Goal: Task Accomplishment & Management: Complete application form

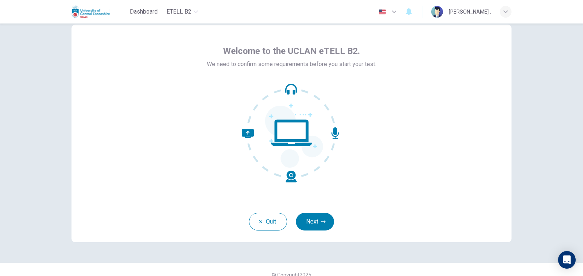
scroll to position [29, 0]
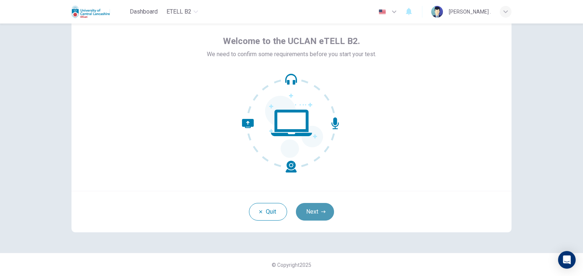
click at [316, 204] on button "Next" at bounding box center [315, 212] width 38 height 18
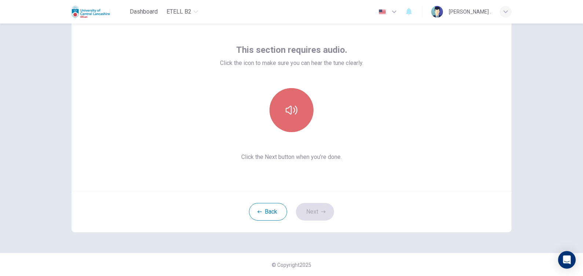
click at [287, 117] on button "button" at bounding box center [292, 110] width 44 height 44
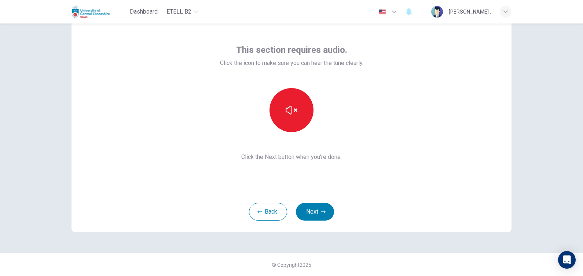
click at [524, 196] on div "This section requires audio. Click the icon to make sure you can hear the tune …" at bounding box center [291, 149] width 583 height 252
click at [313, 207] on button "Next" at bounding box center [315, 212] width 38 height 18
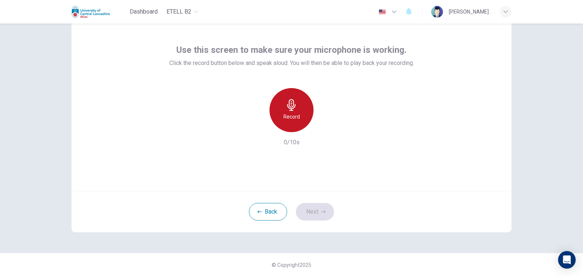
click at [287, 107] on icon "button" at bounding box center [291, 105] width 8 height 12
click at [281, 111] on div "Stop" at bounding box center [292, 110] width 44 height 44
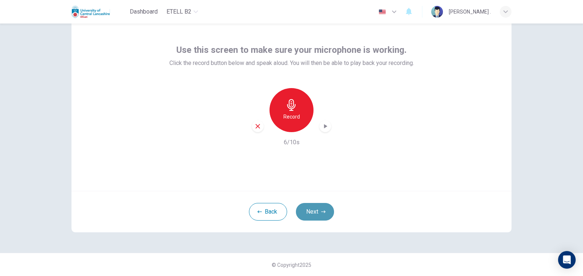
click at [320, 207] on button "Next" at bounding box center [315, 212] width 38 height 18
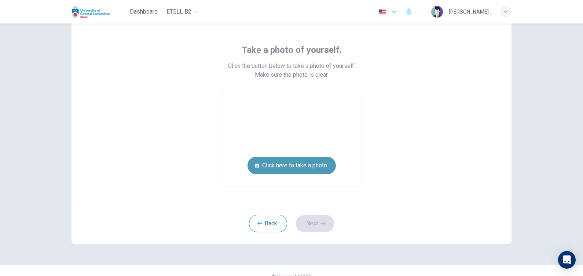
click at [291, 170] on button "Click here to take a photo" at bounding box center [292, 166] width 88 height 18
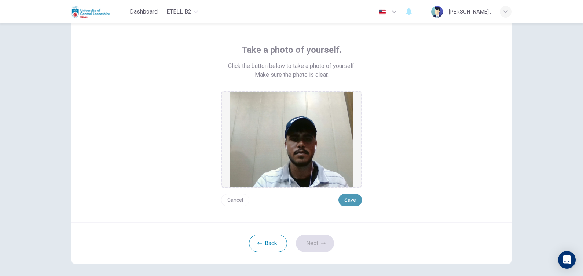
click at [351, 196] on button "Save" at bounding box center [350, 200] width 23 height 12
click at [345, 202] on button "Save" at bounding box center [350, 200] width 23 height 12
click at [578, 272] on div "Take a photo of yourself. Click the button below to take a photo of yourself. M…" at bounding box center [291, 149] width 583 height 252
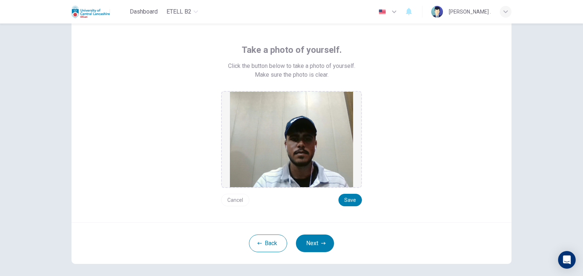
click at [582, 273] on div "Take a photo of yourself. Click the button below to take a photo of yourself. M…" at bounding box center [291, 149] width 583 height 252
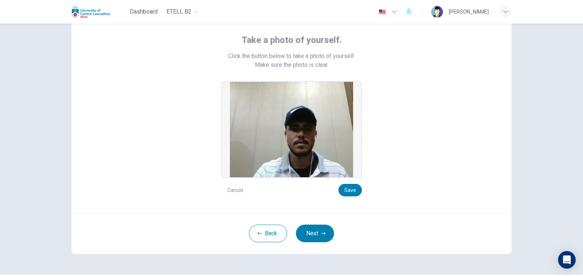
scroll to position [48, 0]
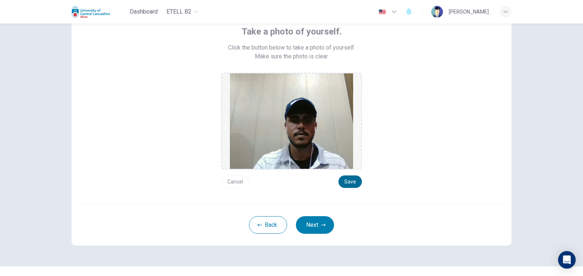
click at [353, 175] on button "Save" at bounding box center [350, 181] width 23 height 12
click at [319, 221] on button "Next" at bounding box center [315, 225] width 38 height 18
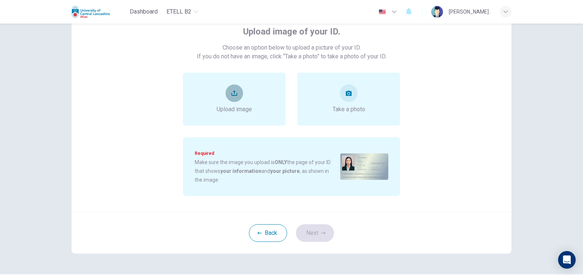
click at [233, 92] on icon "upload" at bounding box center [235, 93] width 6 height 5
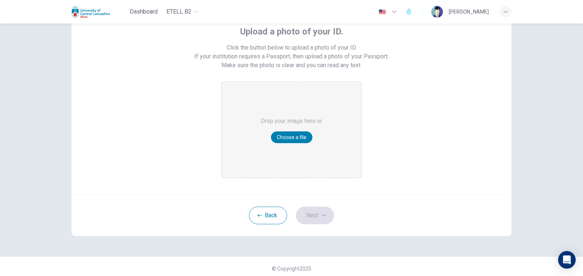
click at [284, 182] on div "Upload a photo of your ID. Click the button below to upload a photo of your ID.…" at bounding box center [292, 95] width 440 height 198
click at [263, 215] on button "Back" at bounding box center [268, 216] width 38 height 18
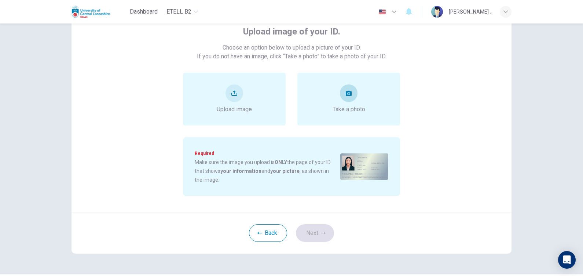
click at [367, 97] on div "Take a photo" at bounding box center [349, 99] width 103 height 53
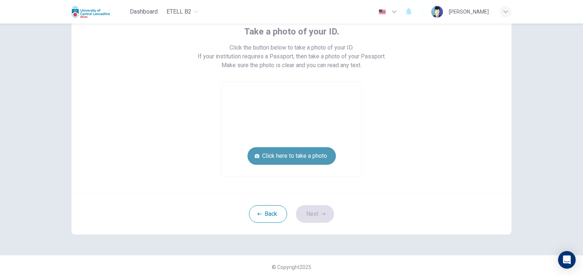
click at [316, 157] on button "Click here to take a photo" at bounding box center [292, 156] width 88 height 18
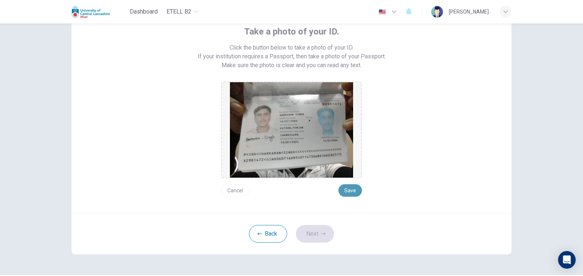
click at [345, 188] on button "Save" at bounding box center [350, 190] width 23 height 12
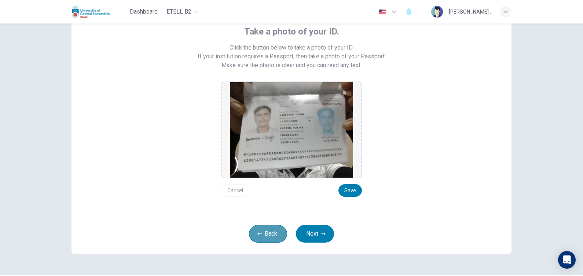
click at [263, 226] on button "Back" at bounding box center [268, 234] width 38 height 18
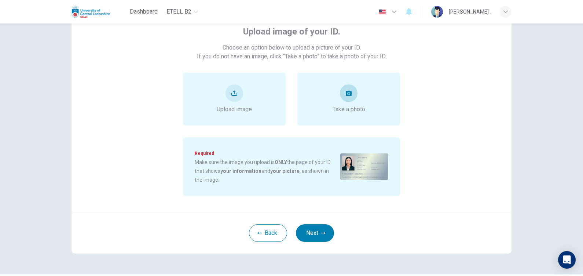
click at [339, 114] on div "Take a photo" at bounding box center [349, 99] width 103 height 53
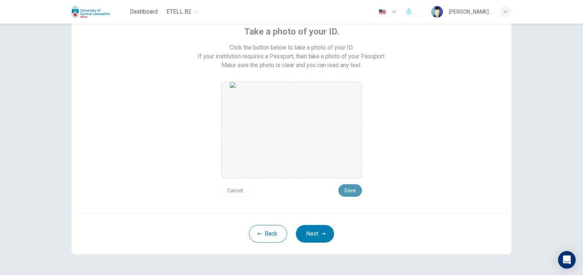
click at [340, 191] on button "Save" at bounding box center [350, 190] width 23 height 12
click at [316, 224] on div "Back Next" at bounding box center [292, 233] width 440 height 41
click at [316, 231] on button "Next" at bounding box center [315, 234] width 38 height 18
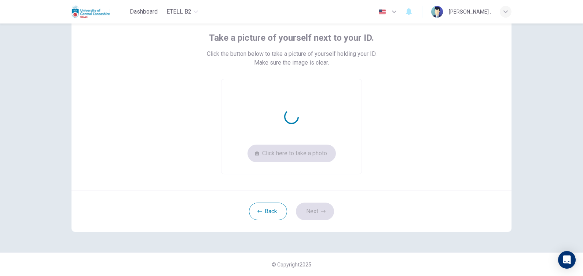
scroll to position [41, 0]
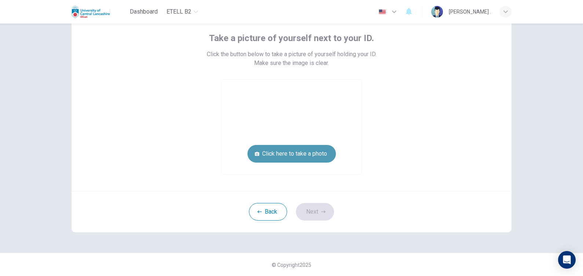
click at [321, 150] on button "Click here to take a photo" at bounding box center [292, 154] width 88 height 18
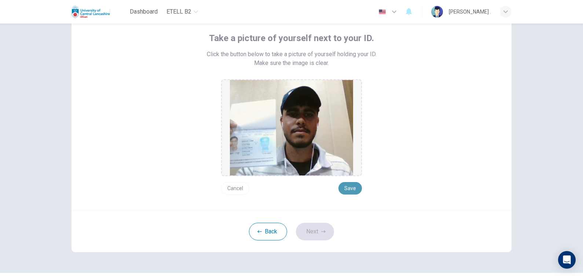
drag, startPoint x: 351, startPoint y: 189, endPoint x: 348, endPoint y: 193, distance: 4.7
click at [350, 189] on button "Save" at bounding box center [350, 188] width 23 height 12
click at [313, 227] on button "Next" at bounding box center [315, 232] width 38 height 18
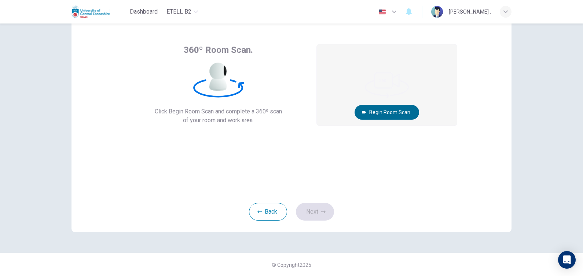
click at [389, 110] on button "Begin Room Scan" at bounding box center [387, 112] width 65 height 15
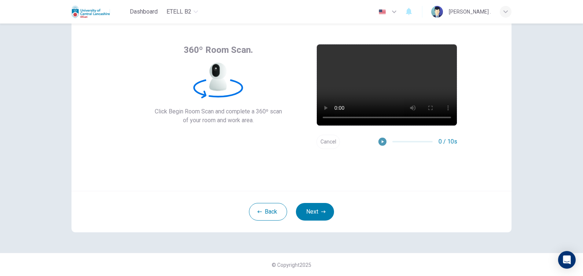
click at [382, 141] on icon "button" at bounding box center [383, 141] width 2 height 3
click at [331, 141] on button "Cancel" at bounding box center [328, 142] width 23 height 14
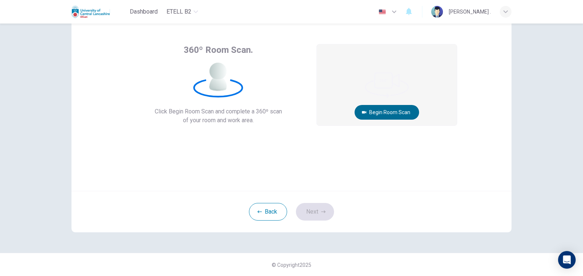
click at [383, 115] on button "Begin Room Scan" at bounding box center [387, 112] width 65 height 15
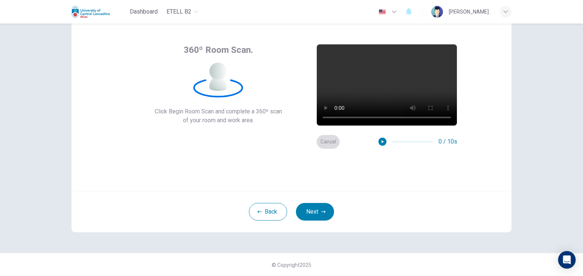
click at [327, 143] on button "Cancel" at bounding box center [328, 142] width 23 height 14
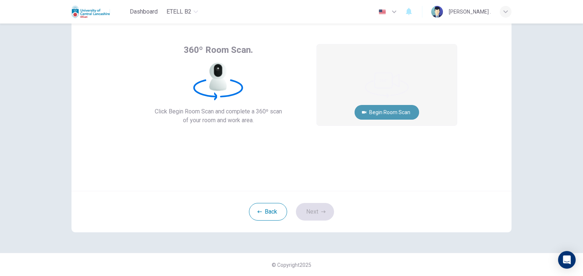
drag, startPoint x: 374, startPoint y: 111, endPoint x: 369, endPoint y: 111, distance: 5.5
click at [373, 111] on button "Begin Room Scan" at bounding box center [387, 112] width 65 height 15
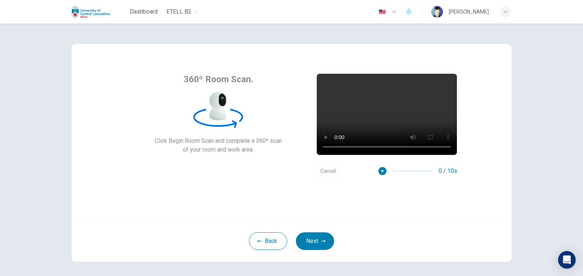
scroll to position [15, 0]
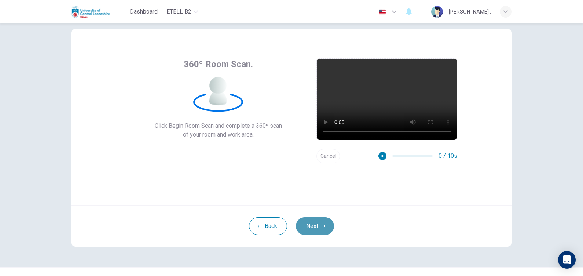
click at [312, 227] on button "Next" at bounding box center [315, 226] width 38 height 18
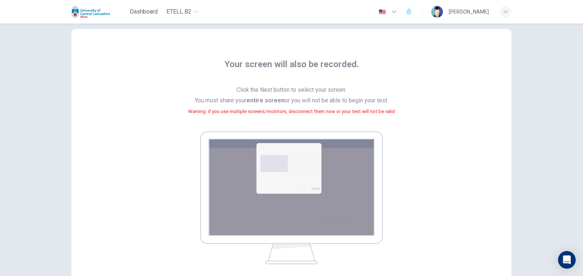
scroll to position [105, 0]
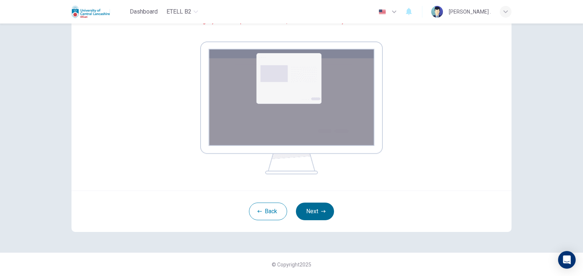
click at [307, 208] on button "Next" at bounding box center [315, 212] width 38 height 18
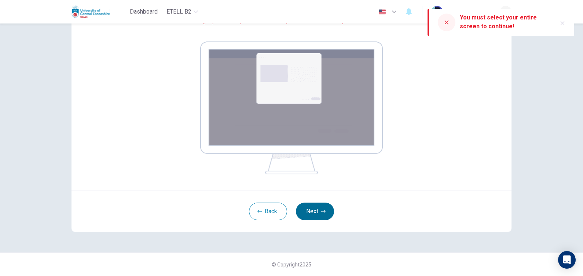
click at [317, 204] on button "Next" at bounding box center [315, 212] width 38 height 18
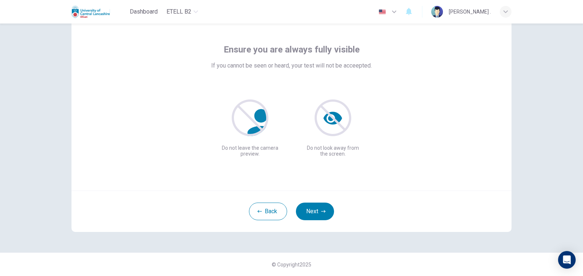
scroll to position [29, 0]
click at [309, 209] on button "Next" at bounding box center [315, 212] width 38 height 18
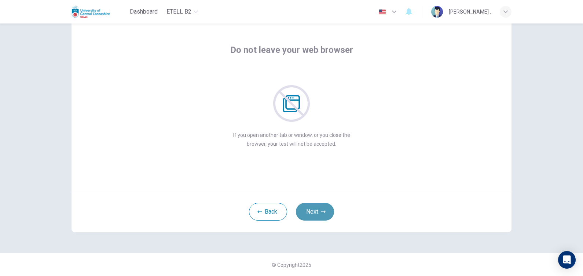
click at [325, 215] on button "Next" at bounding box center [315, 212] width 38 height 18
click at [317, 208] on button "Next" at bounding box center [315, 212] width 38 height 18
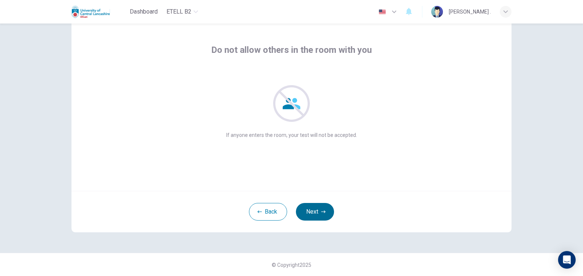
click at [312, 209] on button "Next" at bounding box center [315, 212] width 38 height 18
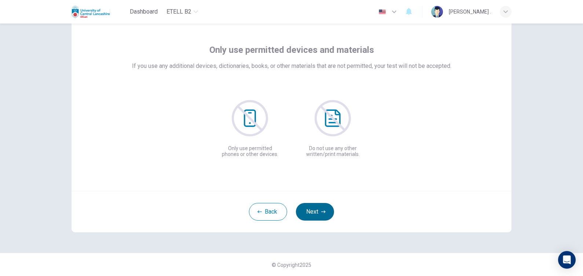
click at [314, 214] on button "Next" at bounding box center [315, 212] width 38 height 18
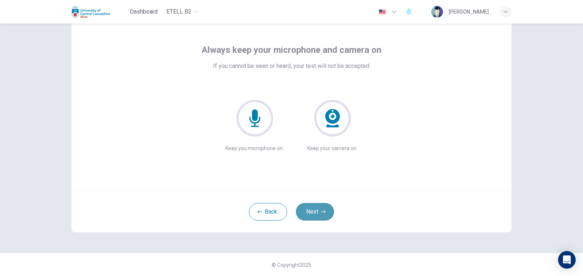
click at [317, 209] on button "Next" at bounding box center [315, 212] width 38 height 18
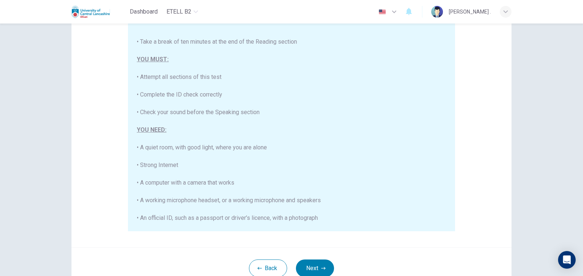
scroll to position [121, 0]
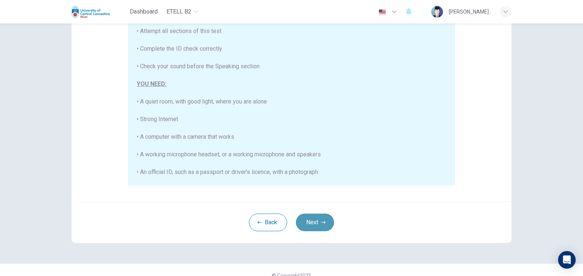
click at [321, 224] on icon "button" at bounding box center [323, 222] width 4 height 4
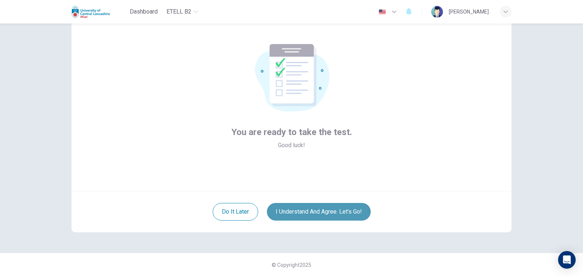
click at [317, 207] on button "I understand and agree. Let’s go!" at bounding box center [319, 212] width 104 height 18
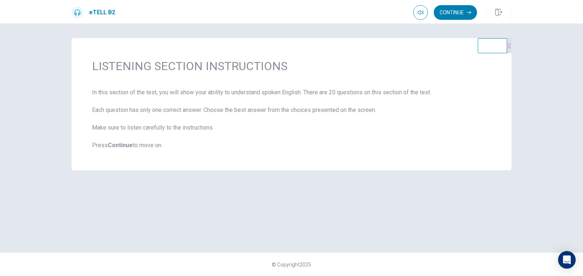
click at [122, 143] on b "Continue" at bounding box center [120, 145] width 25 height 7
click at [446, 15] on button "Continue" at bounding box center [455, 12] width 43 height 15
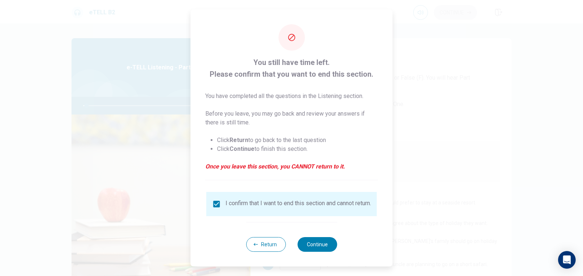
click at [430, 193] on div at bounding box center [291, 138] width 583 height 276
click at [509, 197] on div at bounding box center [291, 138] width 583 height 276
click at [329, 245] on button "Continue" at bounding box center [318, 244] width 40 height 15
click at [311, 248] on button "Continue" at bounding box center [318, 244] width 40 height 15
click at [326, 245] on button "Continue" at bounding box center [318, 244] width 40 height 15
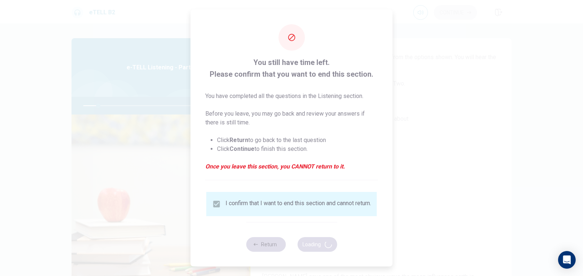
type input "**"
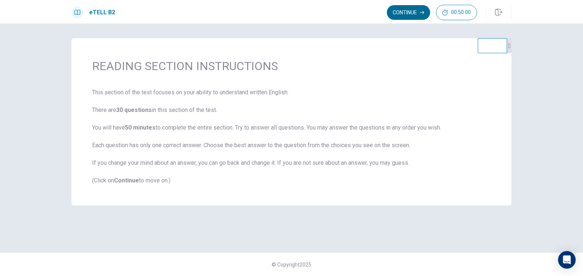
click at [403, 10] on button "Continue" at bounding box center [408, 12] width 43 height 15
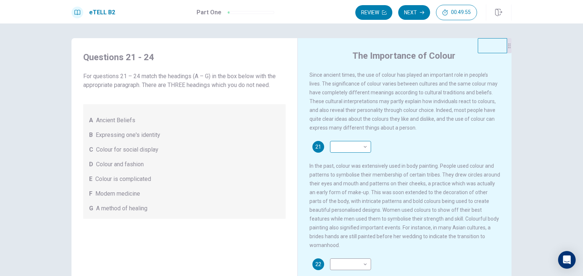
click at [352, 151] on body "This site uses cookies, as explained in our Privacy Policy . If you agree to th…" at bounding box center [291, 138] width 583 height 276
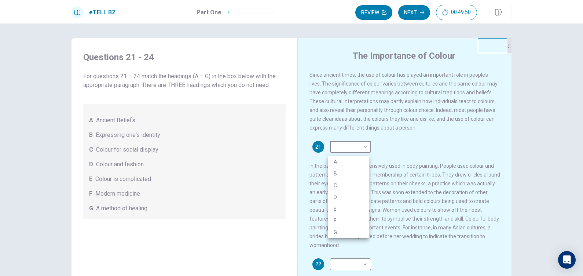
click at [430, 145] on div at bounding box center [291, 138] width 583 height 276
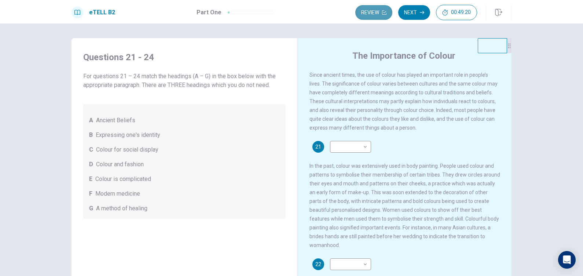
click at [372, 12] on button "Review" at bounding box center [374, 12] width 37 height 15
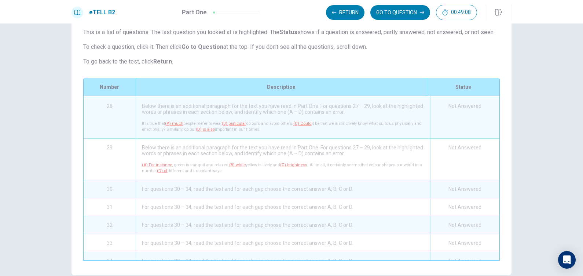
scroll to position [59, 0]
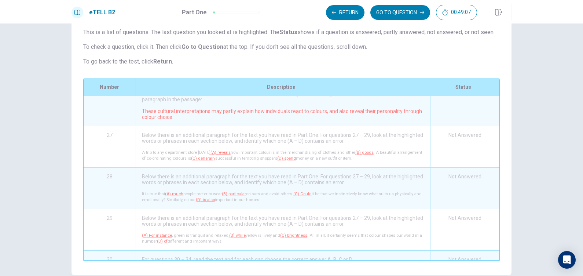
click at [412, 23] on div "eTELL B2 Part One Return GO TO QUESTION 00:49:07" at bounding box center [291, 11] width 583 height 23
click at [413, 13] on button "GO TO QUESTION" at bounding box center [401, 12] width 60 height 15
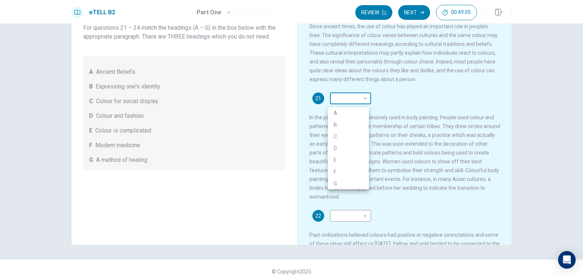
click at [352, 100] on body "This site uses cookies, as explained in our Privacy Policy . If you agree to th…" at bounding box center [291, 138] width 583 height 276
click at [582, 26] on div at bounding box center [291, 138] width 583 height 276
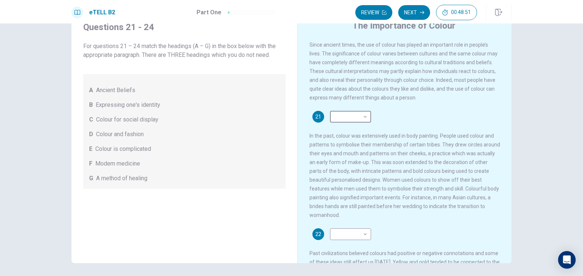
scroll to position [12, 0]
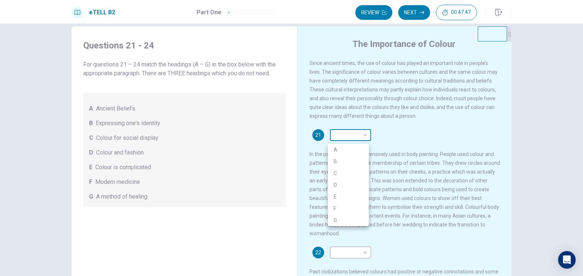
click at [347, 139] on body "This site uses cookies, as explained in our Privacy Policy . If you agree to th…" at bounding box center [291, 138] width 583 height 276
click at [412, 127] on div at bounding box center [291, 138] width 583 height 276
click at [366, 139] on body "This site uses cookies, as explained in our Privacy Policy . If you agree to th…" at bounding box center [291, 138] width 583 height 276
click at [350, 151] on li "A" at bounding box center [348, 150] width 41 height 12
type input "*"
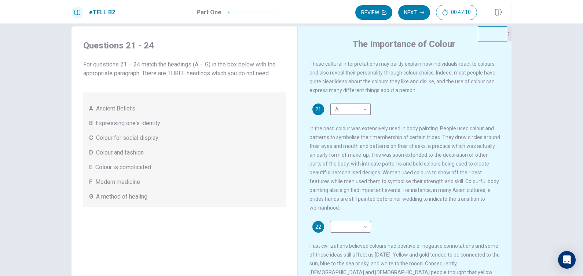
scroll to position [46, 0]
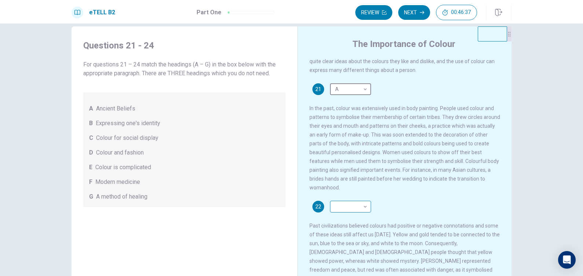
click at [345, 215] on body "This site uses cookies, as explained in our Privacy Policy . If you agree to th…" at bounding box center [291, 138] width 583 height 276
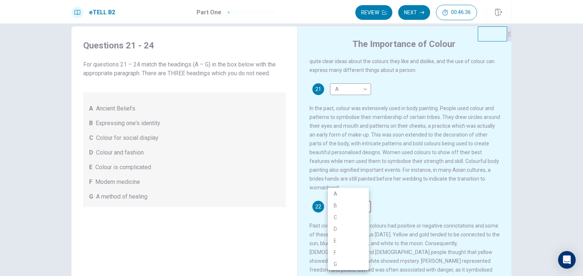
click at [351, 192] on li "A" at bounding box center [348, 194] width 41 height 12
type input "*"
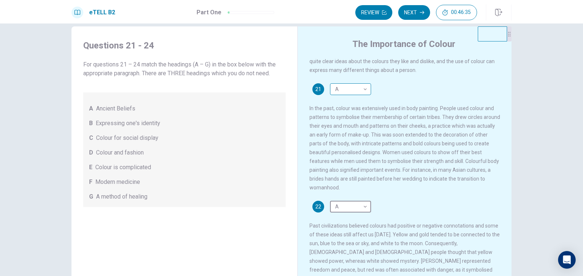
click at [364, 97] on body "This site uses cookies, as explained in our Privacy Policy . If you agree to th…" at bounding box center [291, 138] width 583 height 276
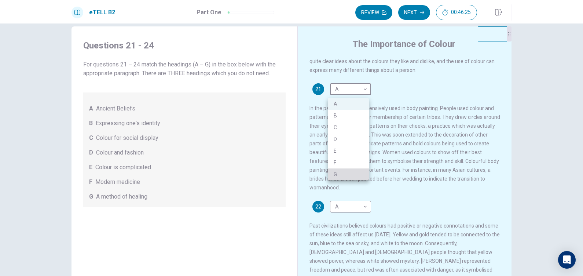
click at [338, 177] on li "G" at bounding box center [348, 174] width 41 height 12
type input "*"
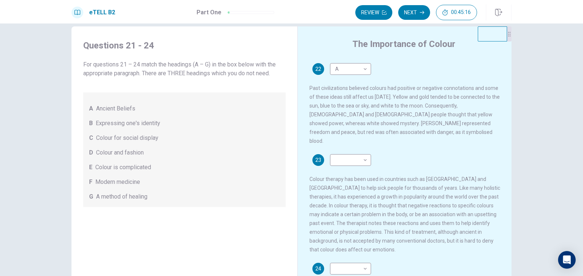
scroll to position [229, 0]
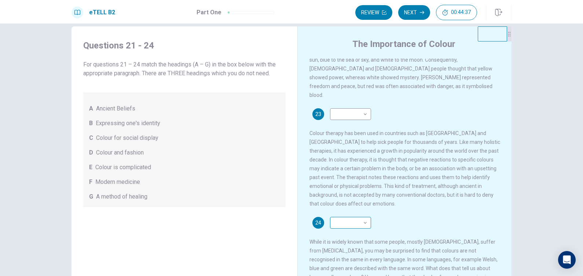
click at [364, 219] on body "This site uses cookies, as explained in our Privacy Policy . If you agree to th…" at bounding box center [291, 138] width 583 height 276
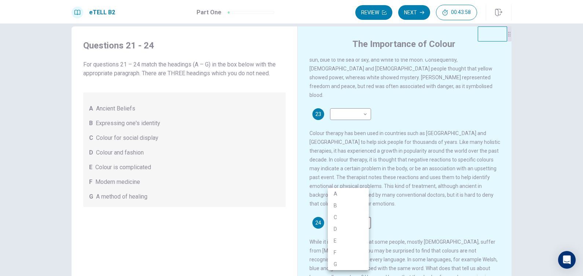
click at [421, 218] on div at bounding box center [291, 138] width 583 height 276
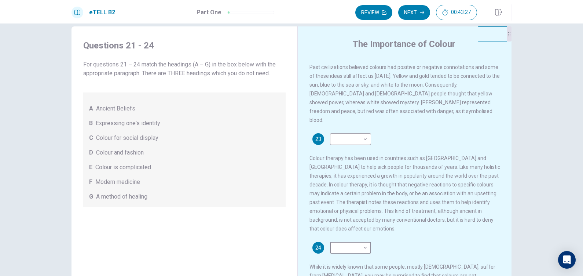
scroll to position [183, 0]
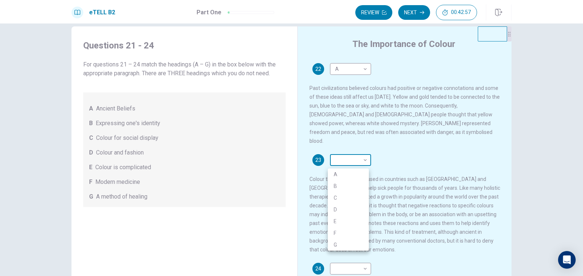
click at [365, 166] on body "This site uses cookies, as explained in our Privacy Policy . If you agree to th…" at bounding box center [291, 138] width 583 height 276
click at [342, 230] on li "F" at bounding box center [348, 233] width 41 height 12
type input "*"
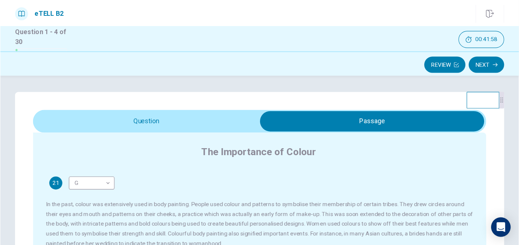
scroll to position [0, 0]
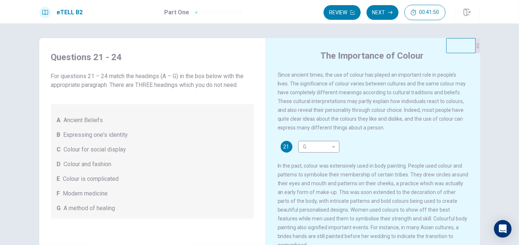
click at [143, 152] on div "C Colour for social display" at bounding box center [152, 149] width 191 height 9
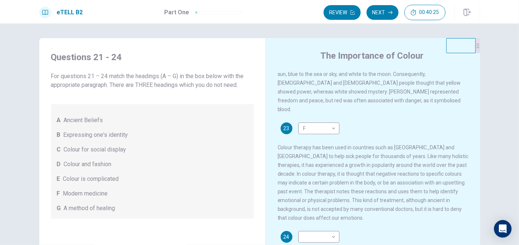
scroll to position [229, 0]
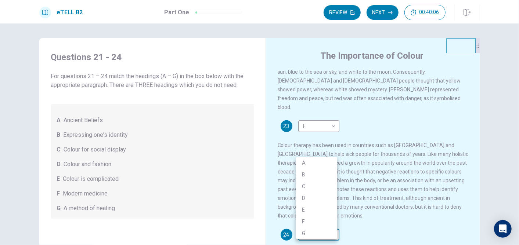
click at [332, 218] on body "This site uses cookies, as explained in our Privacy Policy . If you agree to th…" at bounding box center [259, 122] width 519 height 245
click at [321, 210] on li "E" at bounding box center [316, 210] width 41 height 12
type input "*"
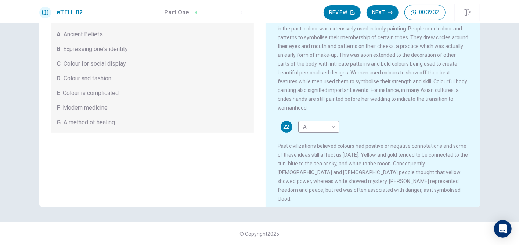
scroll to position [0, 0]
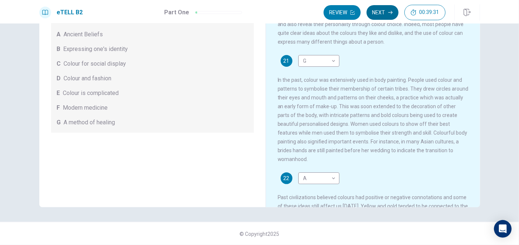
click at [377, 15] on button "Next" at bounding box center [382, 12] width 32 height 15
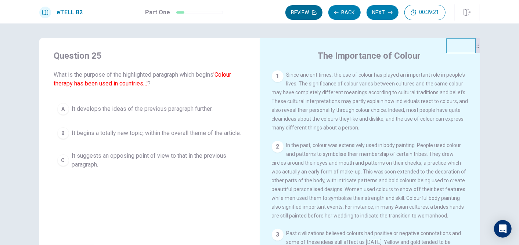
click at [344, 10] on button "Back" at bounding box center [344, 12] width 32 height 15
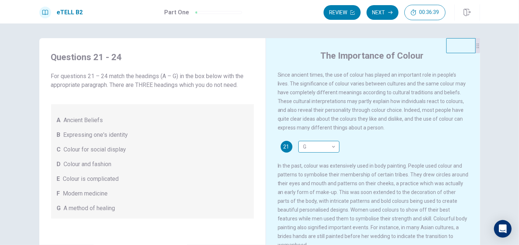
click at [305, 144] on body "This site uses cookies, as explained in our Privacy Policy . If you agree to th…" at bounding box center [259, 122] width 519 height 245
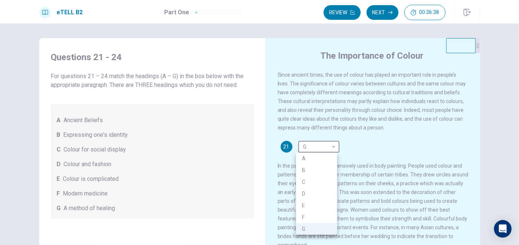
click at [322, 172] on li "B" at bounding box center [316, 170] width 41 height 12
type input "*"
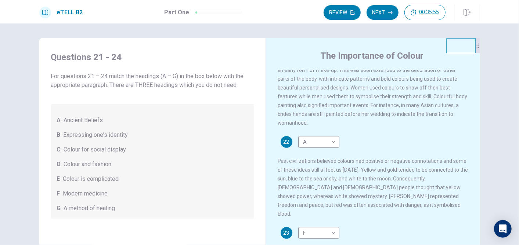
scroll to position [163, 0]
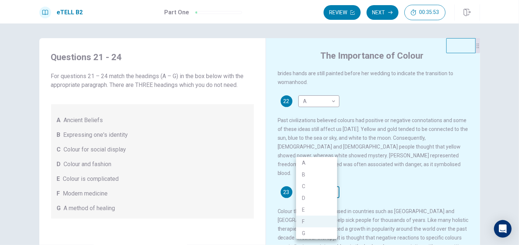
click at [308, 183] on body "This site uses cookies, as explained in our Privacy Policy . If you agree to th…" at bounding box center [259, 122] width 519 height 245
click at [324, 230] on li "G" at bounding box center [316, 234] width 41 height 12
type input "*"
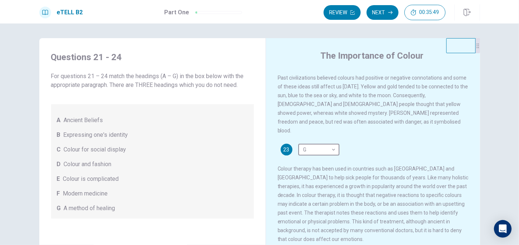
scroll to position [229, 0]
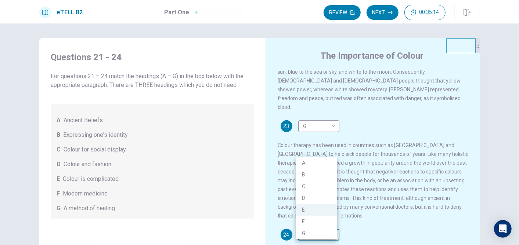
click at [330, 213] on body "This site uses cookies, as explained in our Privacy Policy . If you agree to th…" at bounding box center [259, 122] width 519 height 245
click at [330, 221] on li "F" at bounding box center [316, 222] width 41 height 12
type input "*"
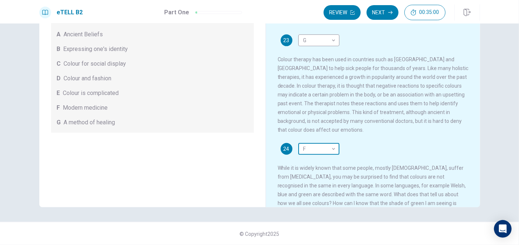
scroll to position [107, 0]
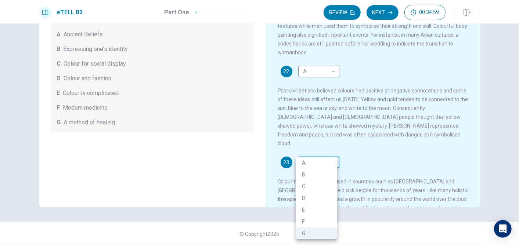
click at [333, 156] on body "This site uses cookies, as explained in our Privacy Policy . If you agree to th…" at bounding box center [259, 122] width 519 height 245
click at [320, 225] on li "F" at bounding box center [316, 222] width 41 height 12
type input "*"
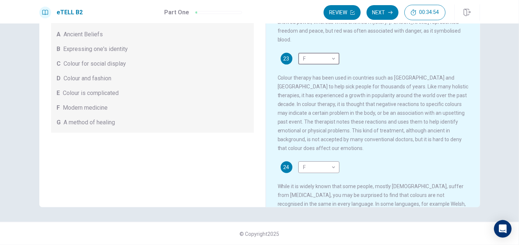
scroll to position [229, 0]
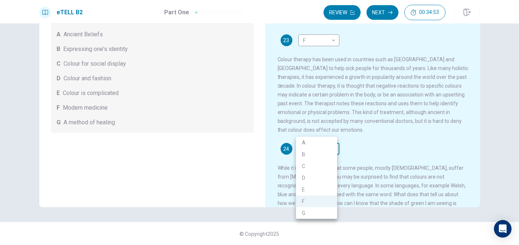
click at [317, 137] on body "This site uses cookies, as explained in our Privacy Policy . If you agree to th…" at bounding box center [259, 122] width 519 height 245
click at [317, 187] on li "E" at bounding box center [316, 190] width 41 height 12
type input "*"
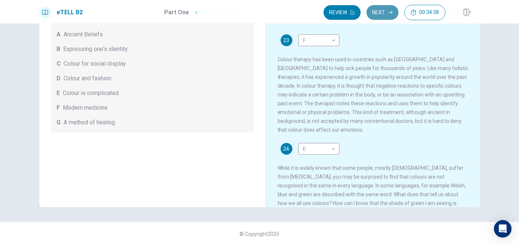
click at [380, 10] on button "Next" at bounding box center [382, 12] width 32 height 15
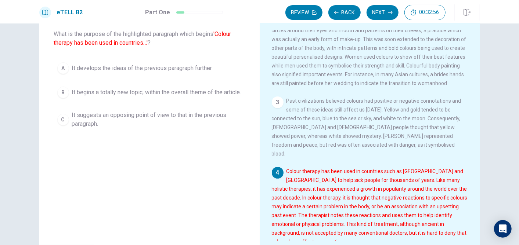
scroll to position [37, 0]
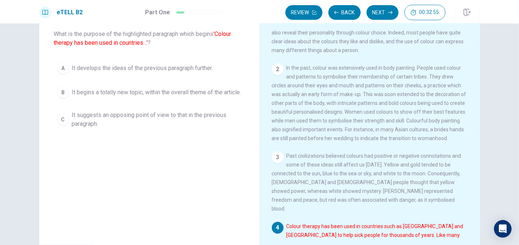
click at [63, 67] on div "A" at bounding box center [63, 68] width 12 height 12
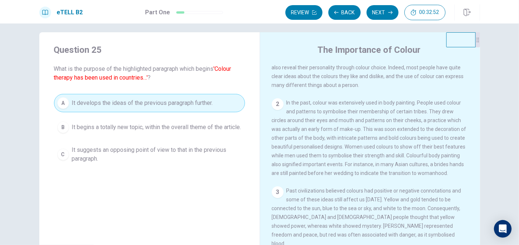
scroll to position [4, 0]
click at [379, 14] on button "Next" at bounding box center [382, 12] width 32 height 15
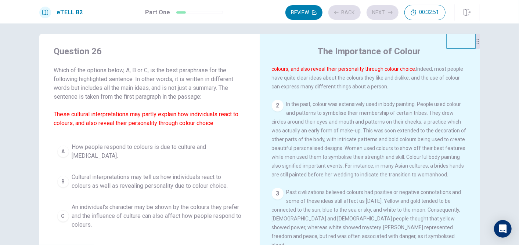
scroll to position [0, 0]
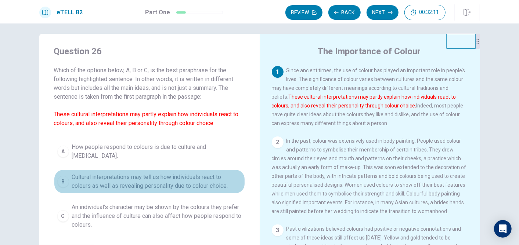
click at [65, 182] on div "B" at bounding box center [63, 182] width 12 height 12
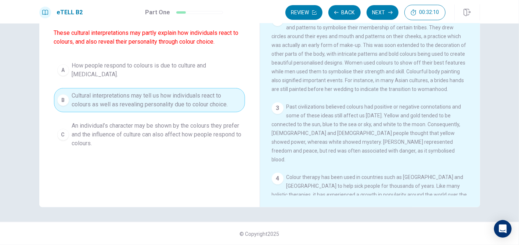
scroll to position [122, 0]
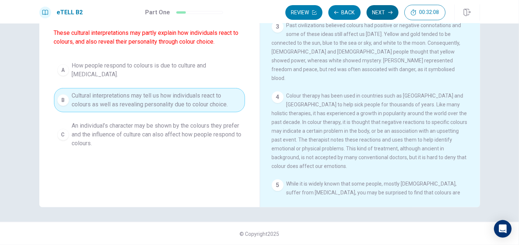
click at [388, 14] on icon "button" at bounding box center [390, 12] width 4 height 4
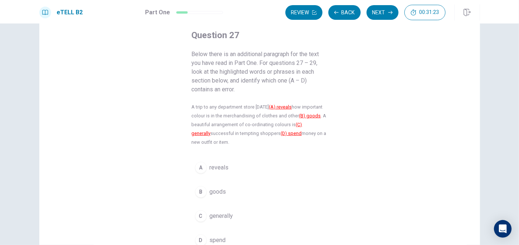
scroll to position [41, 0]
click at [197, 166] on div "A" at bounding box center [201, 166] width 12 height 12
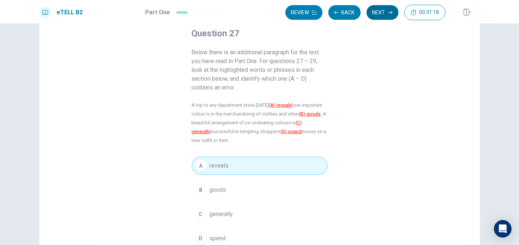
click at [381, 12] on button "Next" at bounding box center [382, 12] width 32 height 15
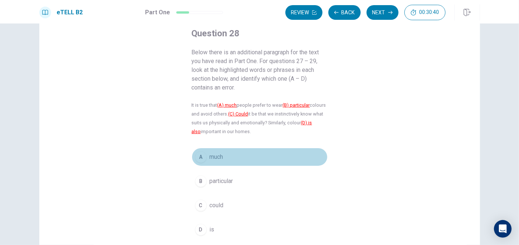
click at [210, 157] on span "much" at bounding box center [217, 157] width 14 height 9
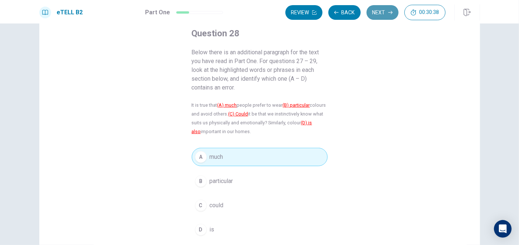
click at [380, 15] on button "Next" at bounding box center [382, 12] width 32 height 15
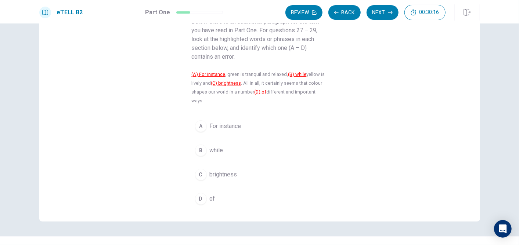
scroll to position [81, 0]
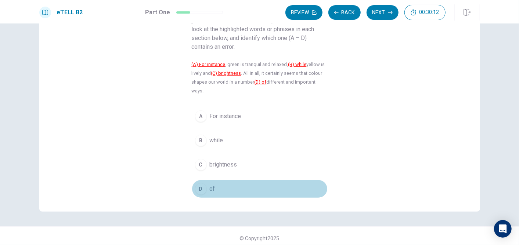
click at [201, 191] on div "D" at bounding box center [201, 189] width 12 height 12
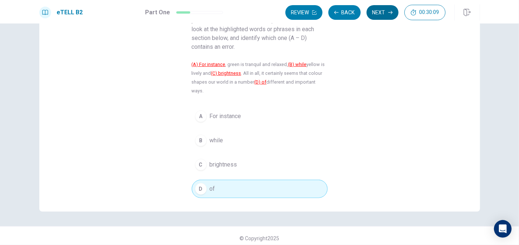
click at [389, 15] on button "Next" at bounding box center [382, 12] width 32 height 15
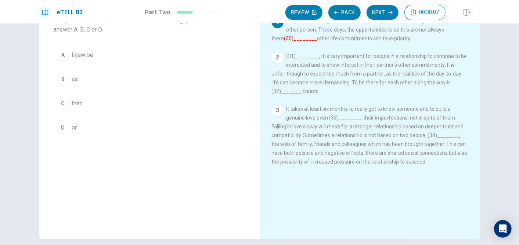
scroll to position [0, 0]
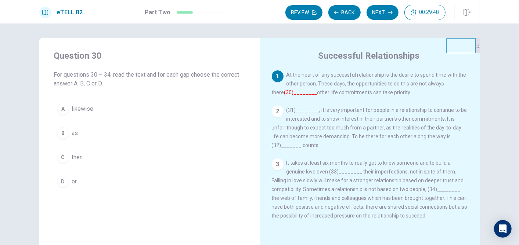
click at [120, 230] on div "Question 30 For questions 30 – 34, read the text and for each gap choose the co…" at bounding box center [149, 165] width 220 height 255
click at [68, 195] on div "Question 30 For questions 30 – 34, read the text and for each gap choose the co…" at bounding box center [149, 120] width 220 height 164
click at [72, 182] on span "or" at bounding box center [74, 181] width 5 height 9
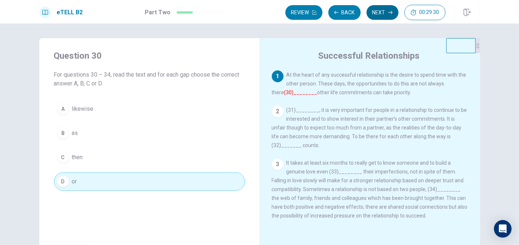
click at [388, 13] on icon "button" at bounding box center [390, 12] width 4 height 4
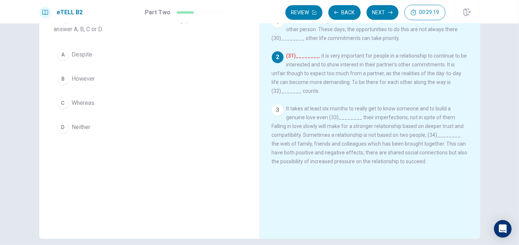
scroll to position [41, 0]
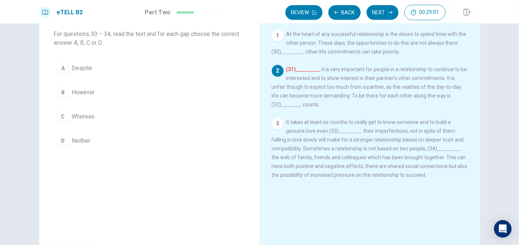
click at [92, 92] on span "However" at bounding box center [83, 92] width 23 height 9
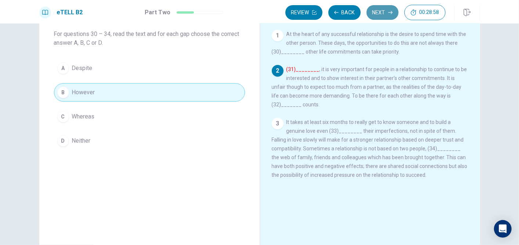
click at [388, 9] on button "Next" at bounding box center [382, 12] width 32 height 15
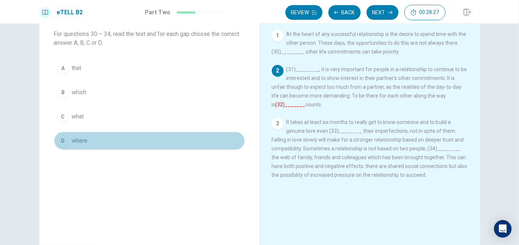
click at [76, 141] on span "where" at bounding box center [80, 141] width 16 height 9
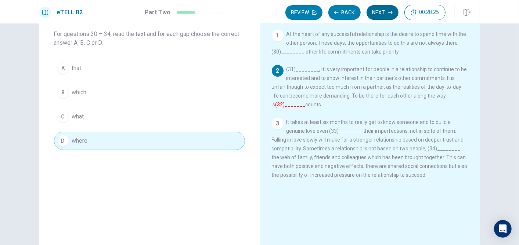
click at [388, 13] on icon "button" at bounding box center [390, 12] width 4 height 4
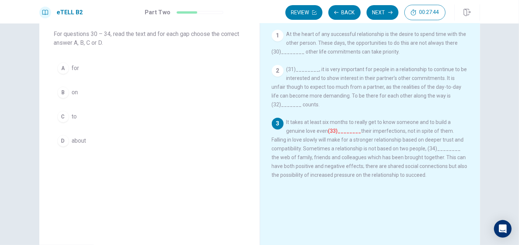
click at [63, 67] on div "A" at bounding box center [63, 68] width 12 height 12
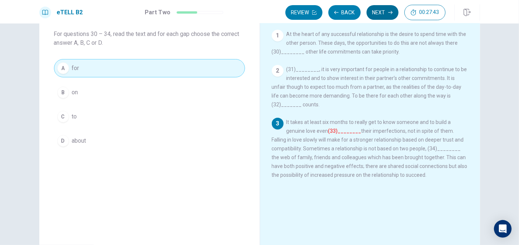
click at [384, 12] on button "Next" at bounding box center [382, 12] width 32 height 15
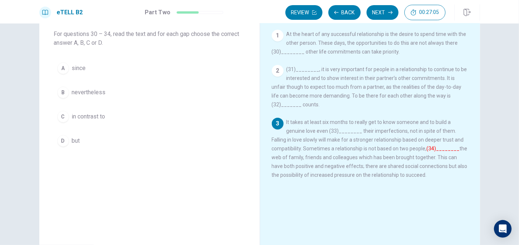
click at [72, 67] on span "since" at bounding box center [79, 68] width 14 height 9
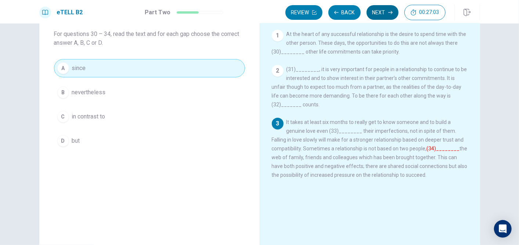
click at [380, 12] on button "Next" at bounding box center [382, 12] width 32 height 15
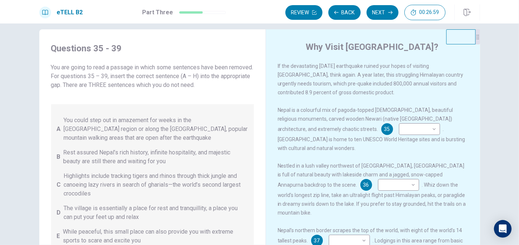
scroll to position [0, 0]
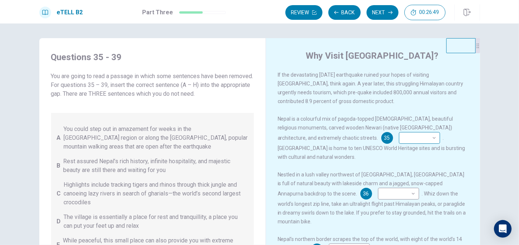
click at [404, 140] on body "This site uses cookies, as explained in our Privacy Policy . If you agree to th…" at bounding box center [259, 122] width 519 height 245
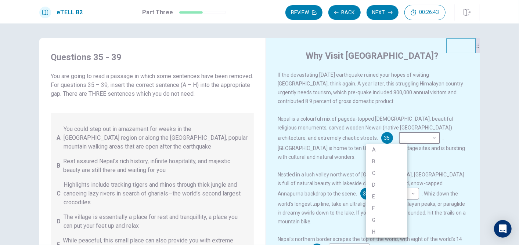
click at [409, 137] on div at bounding box center [259, 122] width 519 height 245
click at [401, 137] on body "This site uses cookies, as explained in our Privacy Policy . If you agree to th…" at bounding box center [259, 122] width 519 height 245
click at [380, 160] on li "B" at bounding box center [386, 162] width 41 height 12
type input "*"
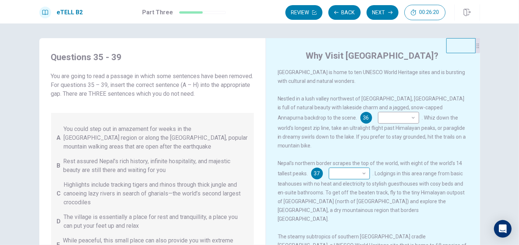
scroll to position [81, 0]
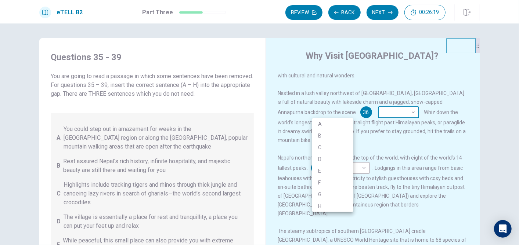
click at [349, 112] on body "This site uses cookies, as explained in our Privacy Policy . If you agree to th…" at bounding box center [259, 122] width 519 height 245
click at [347, 150] on li "C" at bounding box center [332, 148] width 41 height 12
type input "*"
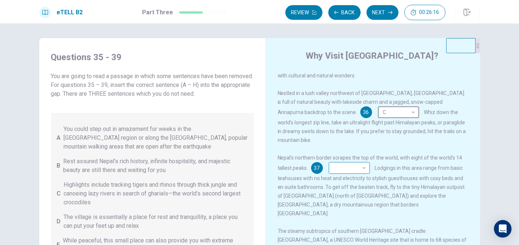
click at [365, 160] on body "This site uses cookies, as explained in our Privacy Policy . If you agree to th…" at bounding box center [259, 122] width 519 height 245
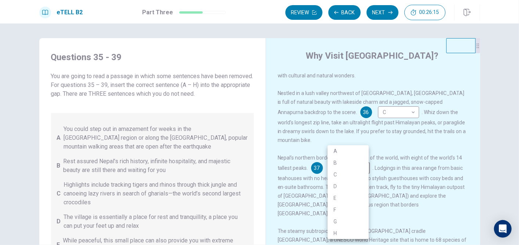
click at [350, 151] on li "A" at bounding box center [347, 151] width 41 height 12
type input "*"
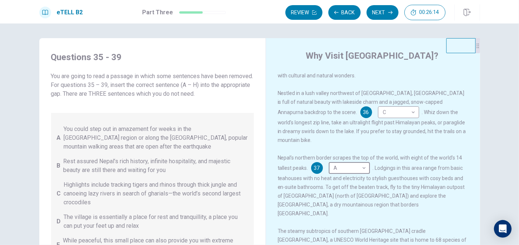
scroll to position [118, 0]
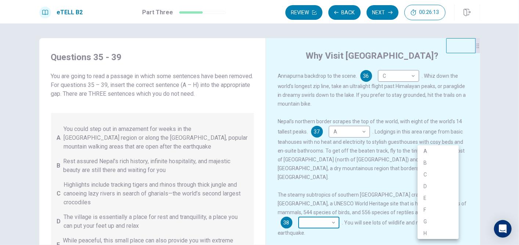
click at [454, 199] on body "This site uses cookies, as explained in our Privacy Policy . If you agree to th…" at bounding box center [259, 122] width 519 height 245
click at [468, 132] on div at bounding box center [259, 122] width 519 height 245
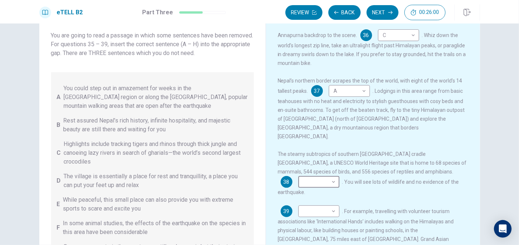
scroll to position [81, 0]
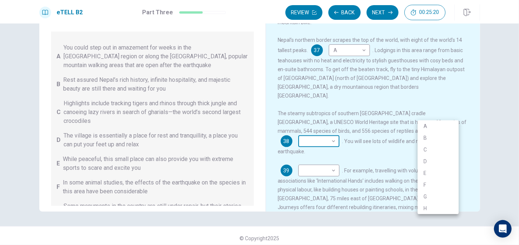
click at [454, 114] on body "This site uses cookies, as explained in our Privacy Policy . If you agree to th…" at bounding box center [259, 122] width 519 height 245
click at [436, 125] on li "A" at bounding box center [437, 126] width 41 height 12
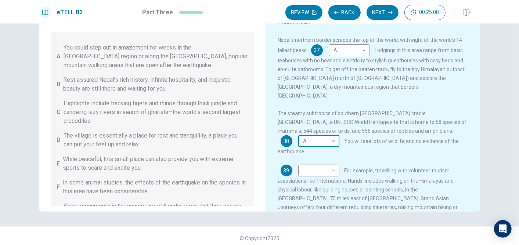
click at [447, 114] on body "This site uses cookies, as explained in our Privacy Policy . If you agree to th…" at bounding box center [259, 122] width 519 height 245
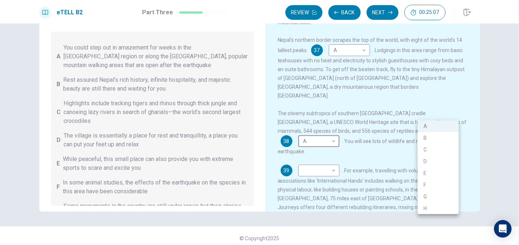
click at [437, 133] on li "B" at bounding box center [437, 138] width 41 height 12
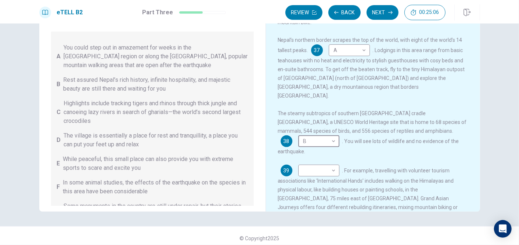
type input "*"
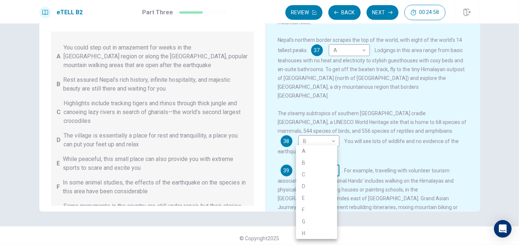
click at [319, 143] on body "This site uses cookies, as explained in our Privacy Policy . If you agree to th…" at bounding box center [259, 122] width 519 height 245
click at [371, 154] on div at bounding box center [259, 122] width 519 height 245
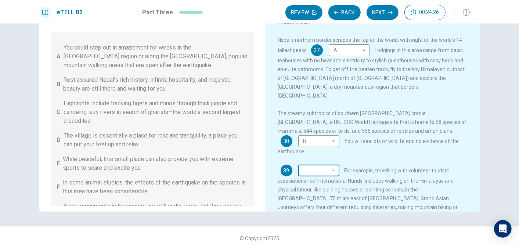
click at [327, 144] on body "This site uses cookies, as explained in our Privacy Policy . If you agree to th…" at bounding box center [259, 122] width 519 height 245
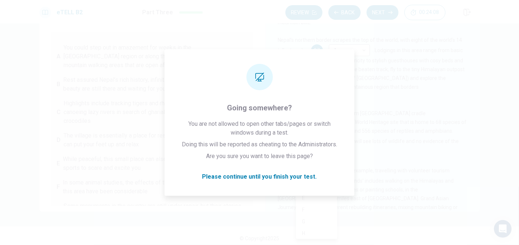
click at [137, 104] on div at bounding box center [259, 122] width 519 height 245
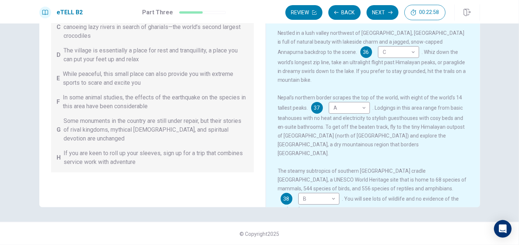
scroll to position [118, 0]
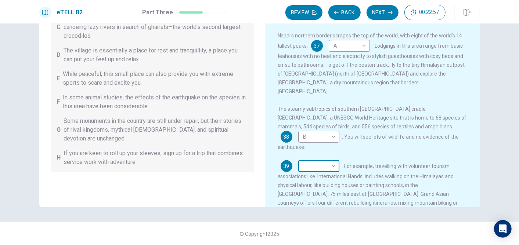
click at [331, 139] on body "This site uses cookies, as explained in our Privacy Policy . If you agree to th…" at bounding box center [259, 122] width 519 height 245
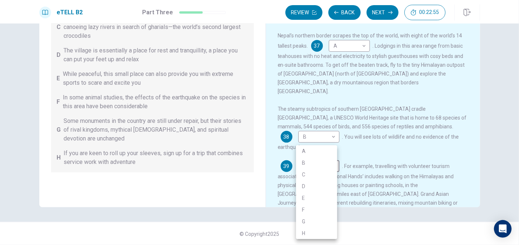
click at [321, 233] on li "H" at bounding box center [316, 234] width 41 height 12
type input "*"
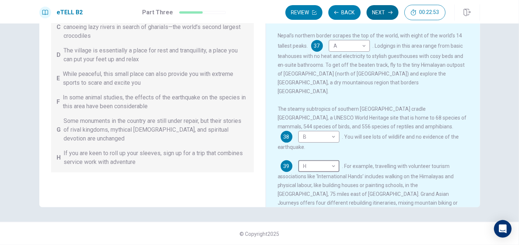
click at [382, 9] on button "Next" at bounding box center [382, 12] width 32 height 15
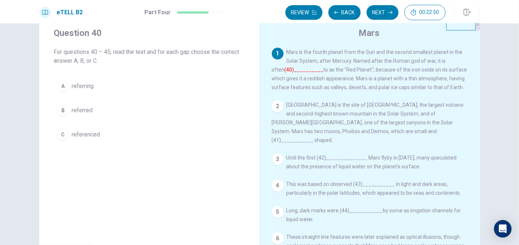
scroll to position [4, 0]
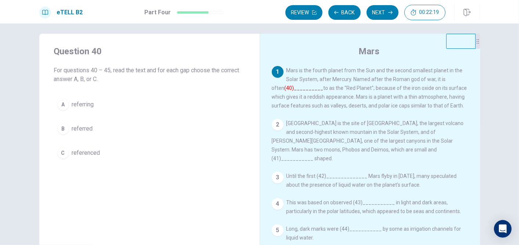
click at [291, 89] on font "(40)__________" at bounding box center [303, 88] width 39 height 6
click at [290, 83] on div "1 Mars is the fourth planet from the Sun and the second smallest planet in the …" at bounding box center [370, 88] width 197 height 44
click at [62, 127] on div "B" at bounding box center [63, 129] width 12 height 12
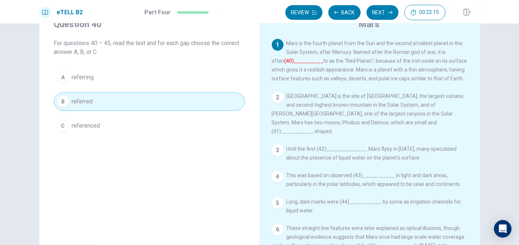
scroll to position [45, 0]
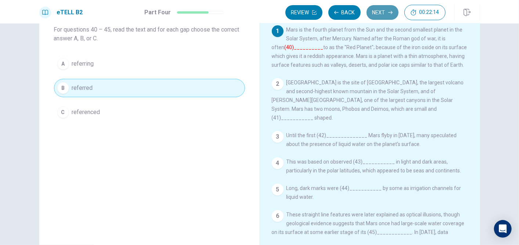
click at [381, 15] on button "Next" at bounding box center [382, 12] width 32 height 15
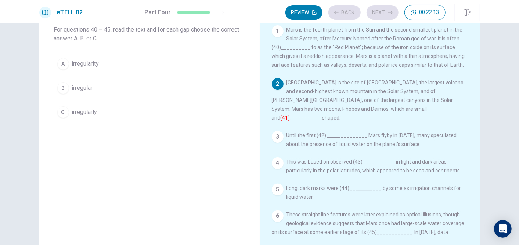
scroll to position [26, 0]
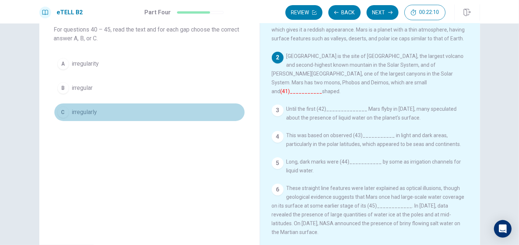
click at [73, 112] on span "irregularly" at bounding box center [84, 112] width 25 height 9
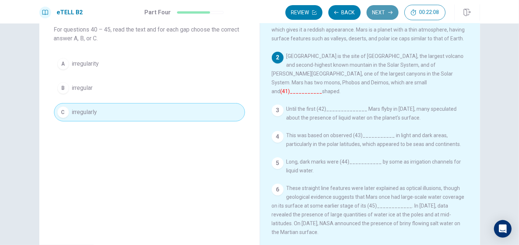
click at [382, 14] on button "Next" at bounding box center [382, 12] width 32 height 15
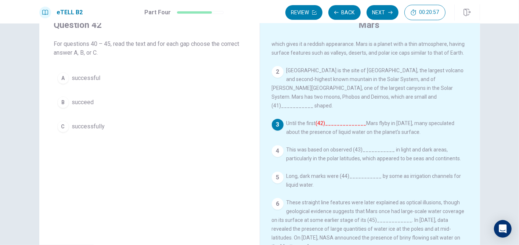
scroll to position [45, 0]
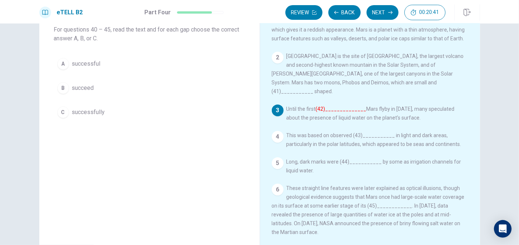
click at [63, 87] on div "B" at bounding box center [63, 88] width 12 height 12
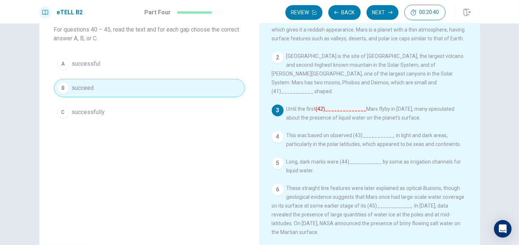
click at [385, 14] on button "Next" at bounding box center [382, 12] width 32 height 15
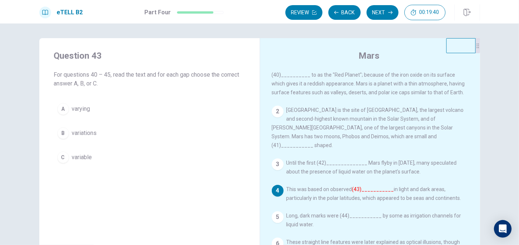
scroll to position [26, 0]
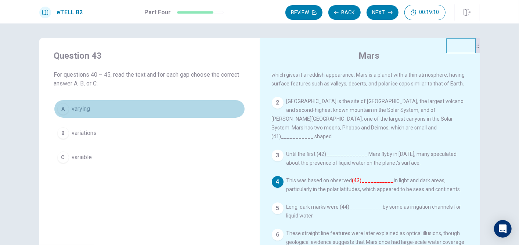
click at [59, 109] on div "A" at bounding box center [63, 109] width 12 height 12
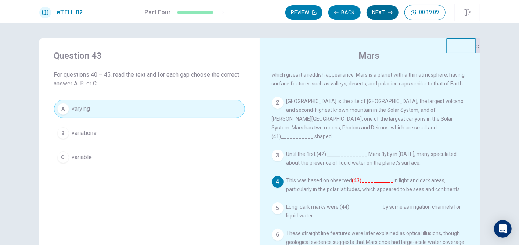
click at [380, 11] on button "Next" at bounding box center [382, 12] width 32 height 15
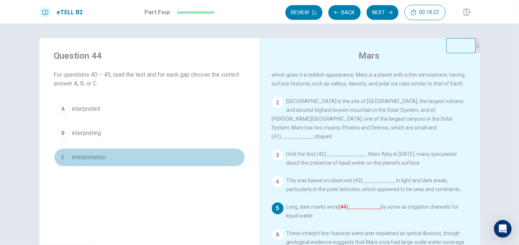
drag, startPoint x: 74, startPoint y: 158, endPoint x: 80, endPoint y: 156, distance: 6.3
click at [74, 158] on span "interpretation" at bounding box center [89, 157] width 34 height 9
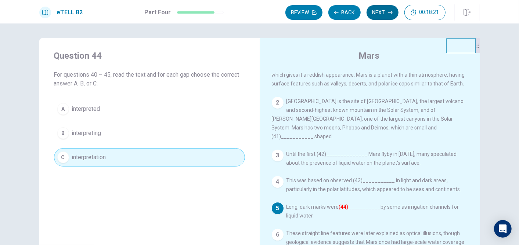
click at [378, 12] on button "Next" at bounding box center [382, 12] width 32 height 15
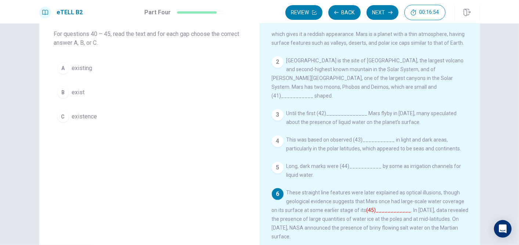
click at [78, 117] on span "existence" at bounding box center [84, 116] width 25 height 9
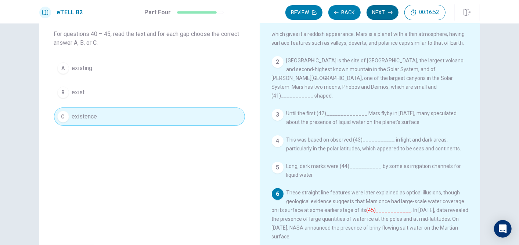
click at [382, 11] on button "Next" at bounding box center [382, 12] width 32 height 15
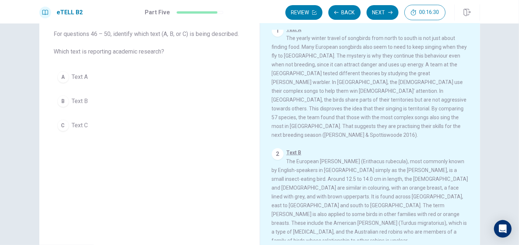
scroll to position [0, 0]
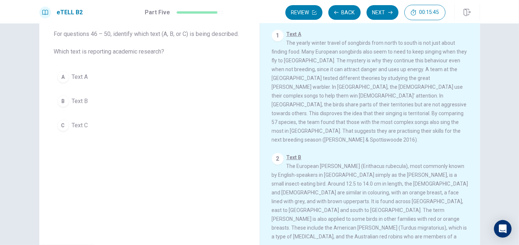
click at [59, 76] on div "A" at bounding box center [63, 77] width 12 height 12
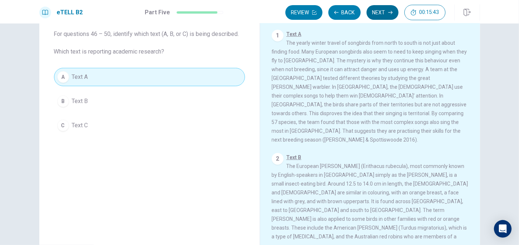
click at [384, 13] on button "Next" at bounding box center [382, 12] width 32 height 15
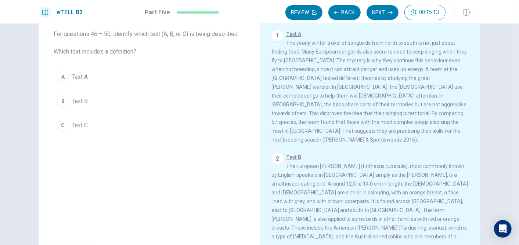
click at [64, 102] on div "B" at bounding box center [63, 101] width 12 height 12
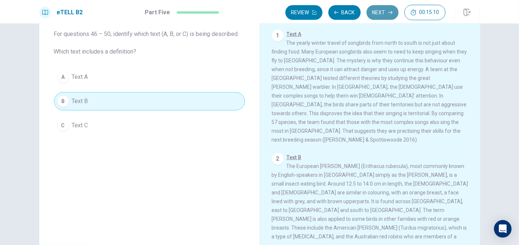
click at [383, 14] on button "Next" at bounding box center [382, 12] width 32 height 15
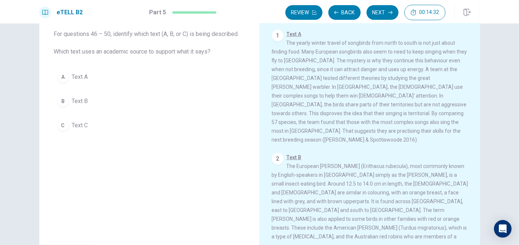
click at [73, 76] on span "Text A" at bounding box center [80, 77] width 16 height 9
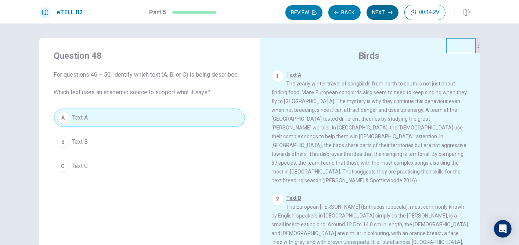
click at [379, 10] on button "Next" at bounding box center [382, 12] width 32 height 15
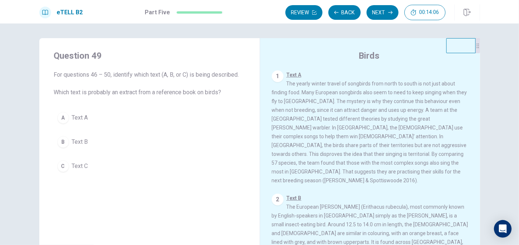
drag, startPoint x: 316, startPoint y: 160, endPoint x: 403, endPoint y: 233, distance: 113.3
click at [399, 230] on div "1 Text A The yearly winter travel of songbirds from north to south is not just …" at bounding box center [375, 175] width 206 height 211
click at [85, 138] on span "Text B" at bounding box center [80, 142] width 16 height 9
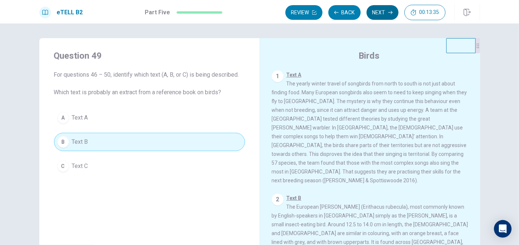
click at [379, 10] on button "Next" at bounding box center [382, 12] width 32 height 15
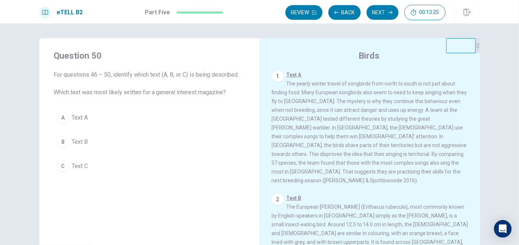
click at [272, 194] on div "2" at bounding box center [278, 200] width 12 height 12
click at [280, 194] on div "2" at bounding box center [278, 200] width 12 height 12
click at [274, 194] on div "2" at bounding box center [278, 200] width 12 height 12
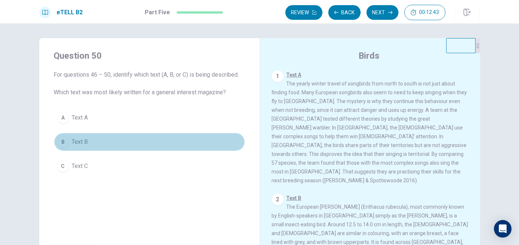
click at [82, 142] on span "Text B" at bounding box center [80, 142] width 16 height 9
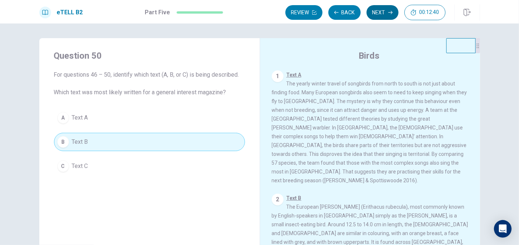
click at [377, 10] on button "Next" at bounding box center [382, 12] width 32 height 15
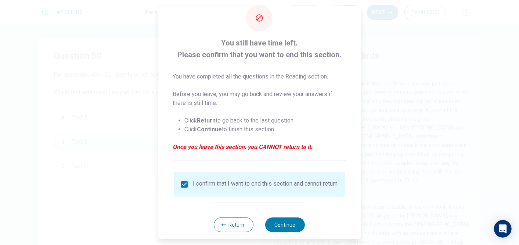
scroll to position [29, 0]
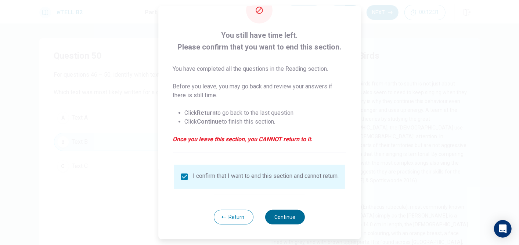
click at [278, 216] on button "Continue" at bounding box center [285, 217] width 40 height 15
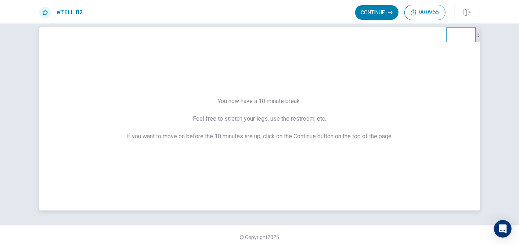
scroll to position [14, 0]
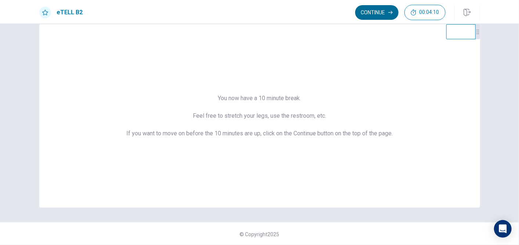
click at [377, 11] on button "Continue" at bounding box center [376, 12] width 43 height 15
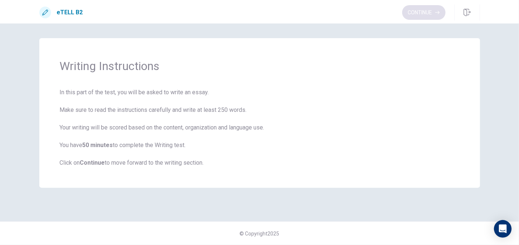
scroll to position [0, 0]
click at [428, 12] on button "Continue" at bounding box center [423, 12] width 43 height 15
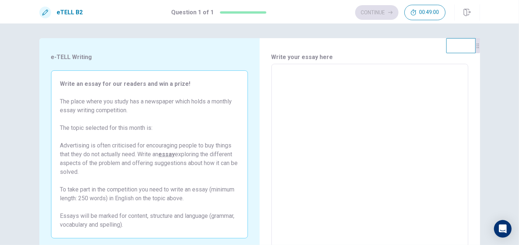
click at [307, 85] on textarea at bounding box center [369, 165] width 186 height 191
type textarea "*"
type textarea "**"
type textarea "*"
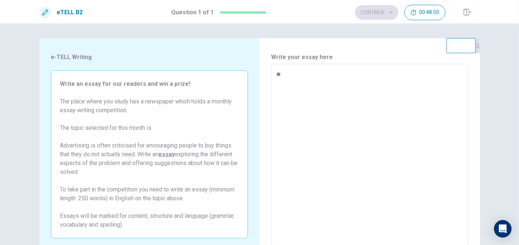
type textarea "***"
type textarea "*"
type textarea "**"
type textarea "*"
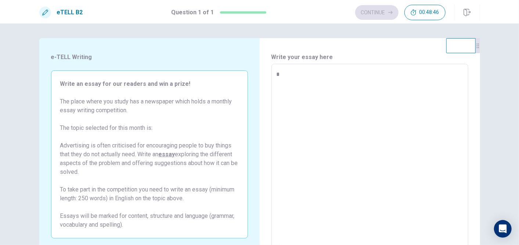
type textarea "*"
click at [395, 71] on textarea at bounding box center [369, 165] width 186 height 191
type textarea "*"
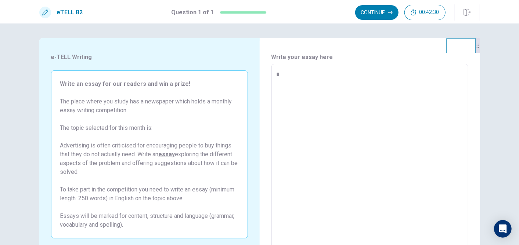
type textarea "**"
type textarea "*"
type textarea "***"
type textarea "*"
type textarea "****"
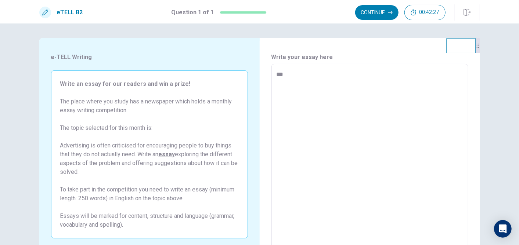
type textarea "*"
type textarea "*****"
type textarea "*"
type textarea "******"
type textarea "*"
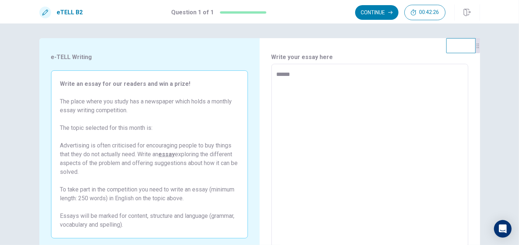
type textarea "*******"
type textarea "*"
type textarea "********"
type textarea "*"
type textarea "*********"
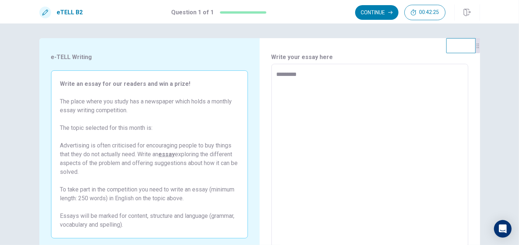
type textarea "*"
type textarea "**********"
type textarea "*"
type textarea "**********"
type textarea "*"
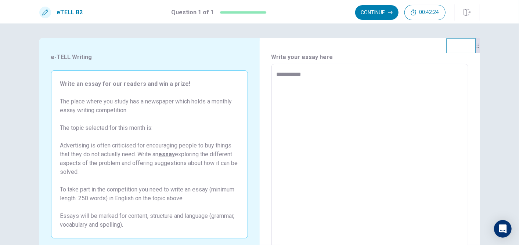
type textarea "**********"
type textarea "*"
type textarea "**********"
type textarea "*"
type textarea "**********"
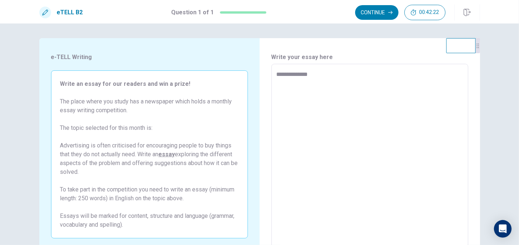
type textarea "*"
type textarea "**********"
type textarea "*"
type textarea "**********"
type textarea "*"
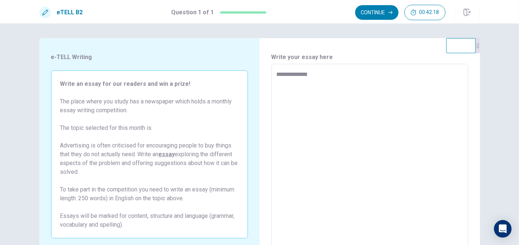
type textarea "**********"
type textarea "*"
type textarea "**********"
type textarea "*"
type textarea "**********"
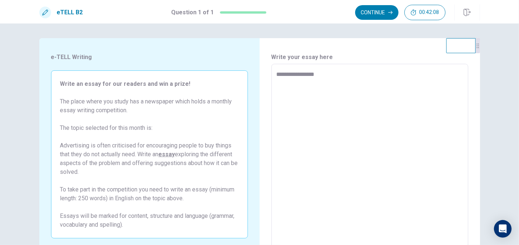
type textarea "*"
type textarea "**********"
type textarea "*"
type textarea "**********"
type textarea "*"
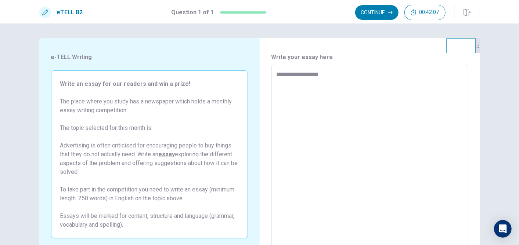
type textarea "**********"
type textarea "*"
type textarea "**********"
type textarea "*"
type textarea "**********"
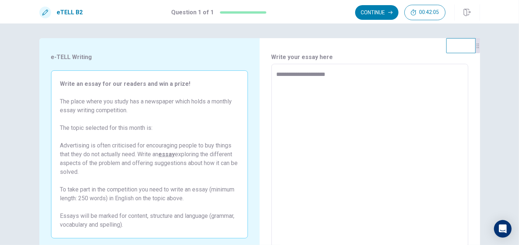
type textarea "*"
type textarea "**********"
type textarea "*"
type textarea "**********"
type textarea "*"
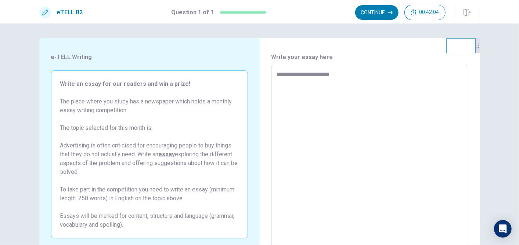
type textarea "**********"
type textarea "*"
type textarea "**********"
type textarea "*"
type textarea "**********"
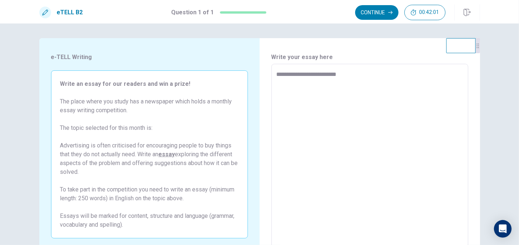
type textarea "*"
type textarea "**********"
type textarea "*"
type textarea "**********"
type textarea "*"
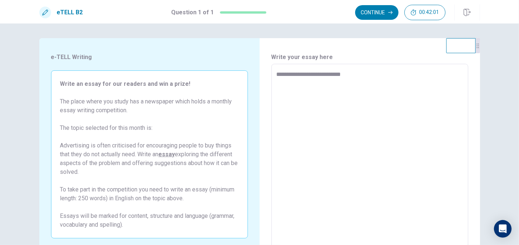
type textarea "**********"
type textarea "*"
type textarea "**********"
type textarea "*"
type textarea "**********"
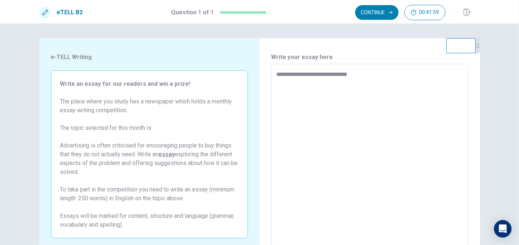
type textarea "*"
type textarea "**********"
type textarea "*"
type textarea "**********"
type textarea "*"
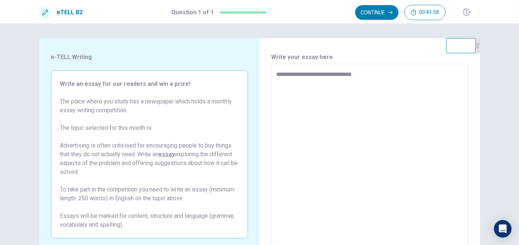
type textarea "**********"
type textarea "*"
type textarea "**********"
type textarea "*"
type textarea "**********"
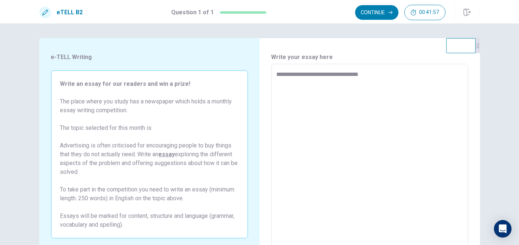
type textarea "*"
type textarea "**********"
type textarea "*"
type textarea "**********"
type textarea "*"
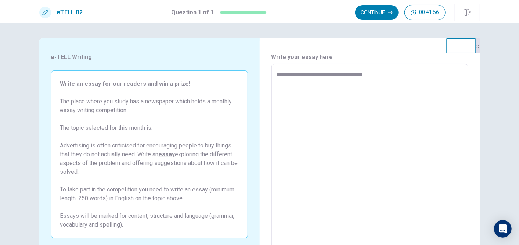
type textarea "**********"
type textarea "*"
type textarea "**********"
type textarea "*"
type textarea "**********"
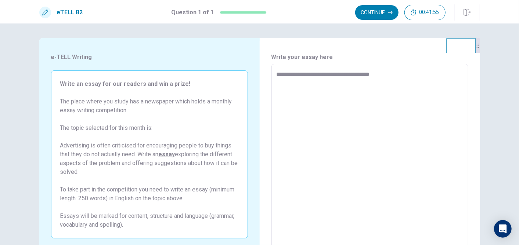
type textarea "*"
type textarea "**********"
type textarea "*"
type textarea "**********"
type textarea "*"
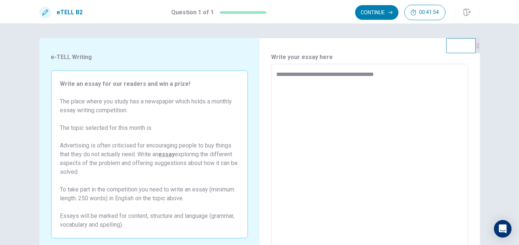
type textarea "**********"
type textarea "*"
type textarea "**********"
type textarea "*"
type textarea "**********"
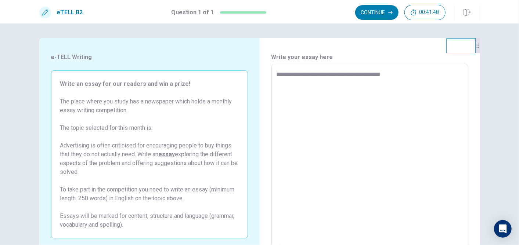
type textarea "*"
type textarea "**********"
type textarea "*"
type textarea "**********"
type textarea "*"
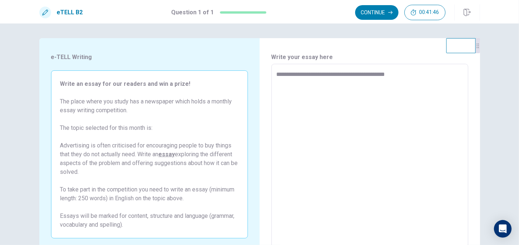
type textarea "**********"
type textarea "*"
type textarea "**********"
type textarea "*"
type textarea "**********"
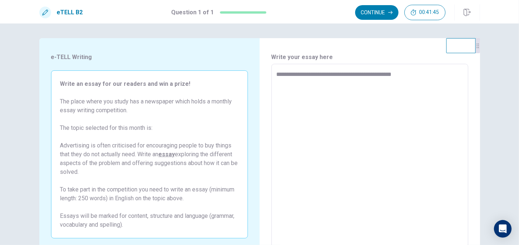
type textarea "*"
type textarea "**********"
type textarea "*"
type textarea "**********"
type textarea "*"
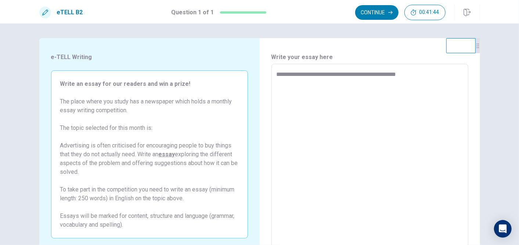
type textarea "**********"
type textarea "*"
type textarea "**********"
type textarea "*"
type textarea "**********"
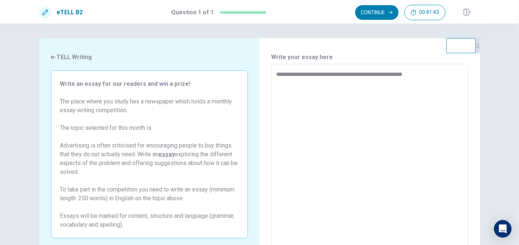
type textarea "*"
type textarea "**********"
type textarea "*"
type textarea "**********"
type textarea "*"
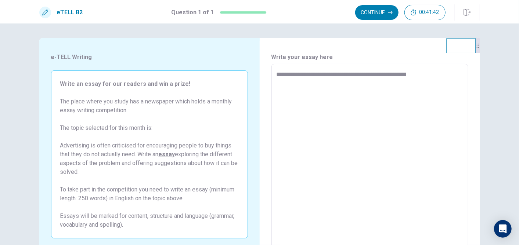
type textarea "**********"
type textarea "*"
type textarea "**********"
type textarea "*"
type textarea "**********"
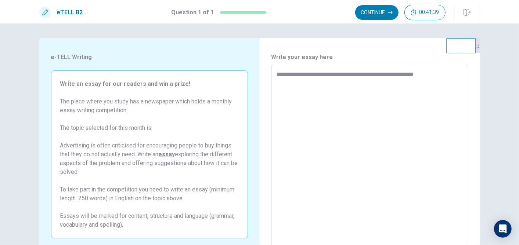
type textarea "*"
type textarea "**********"
type textarea "*"
type textarea "**********"
type textarea "*"
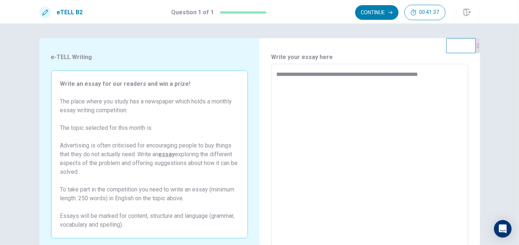
type textarea "**********"
type textarea "*"
type textarea "**********"
type textarea "*"
type textarea "**********"
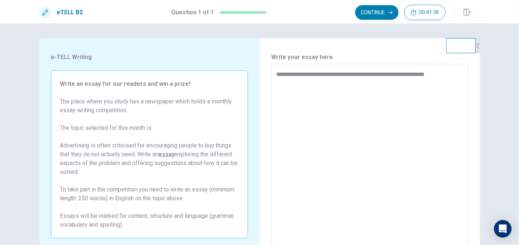
type textarea "*"
type textarea "**********"
type textarea "*"
type textarea "**********"
type textarea "*"
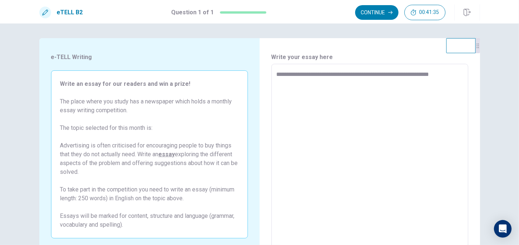
type textarea "**********"
type textarea "*"
type textarea "**********"
type textarea "*"
type textarea "**********"
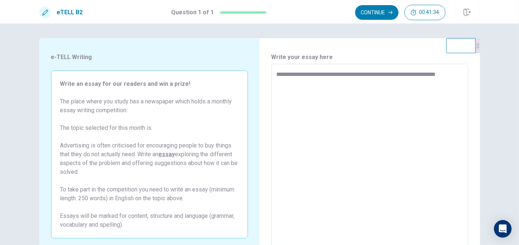
type textarea "*"
type textarea "**********"
type textarea "*"
type textarea "**********"
type textarea "*"
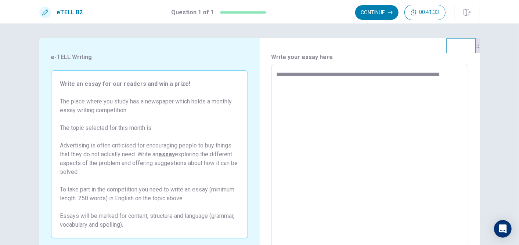
type textarea "**********"
type textarea "*"
type textarea "**********"
type textarea "*"
type textarea "**********"
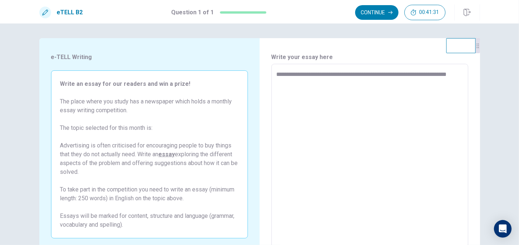
type textarea "*"
type textarea "**********"
type textarea "*"
type textarea "**********"
type textarea "*"
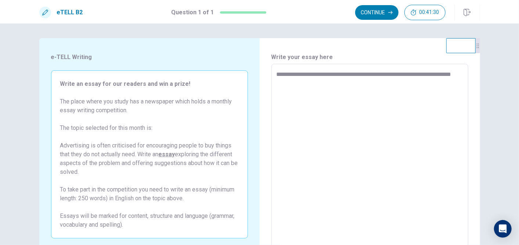
type textarea "**********"
type textarea "*"
type textarea "**********"
type textarea "*"
type textarea "**********"
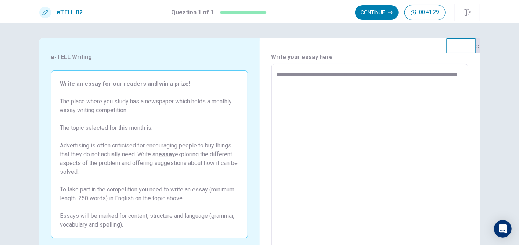
type textarea "*"
type textarea "**********"
type textarea "*"
type textarea "**********"
type textarea "*"
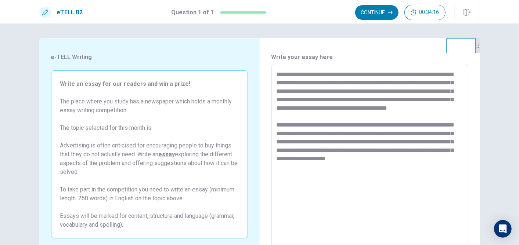
click at [439, 45] on div "**********" at bounding box center [369, 165] width 220 height 255
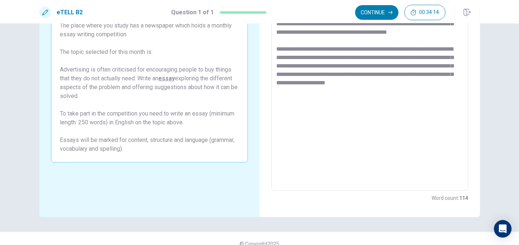
scroll to position [86, 0]
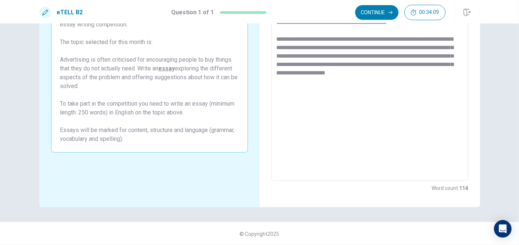
click at [454, 85] on textarea "**********" at bounding box center [369, 79] width 186 height 191
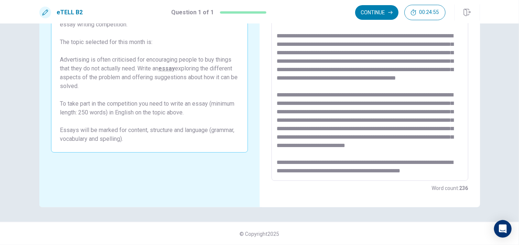
scroll to position [37, 0]
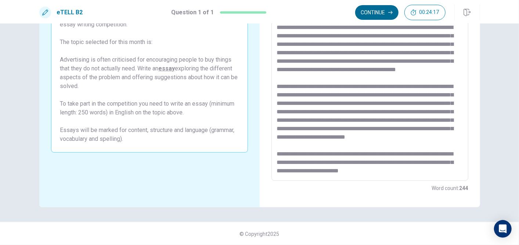
click at [379, 10] on button "Continue" at bounding box center [376, 12] width 43 height 15
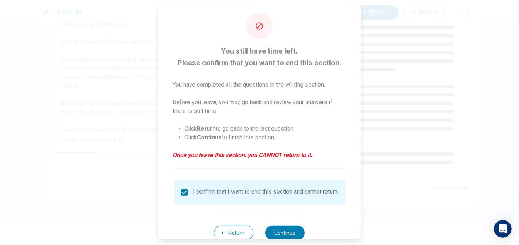
scroll to position [29, 0]
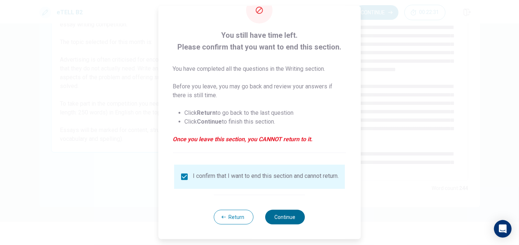
drag, startPoint x: 287, startPoint y: 215, endPoint x: 281, endPoint y: 222, distance: 8.8
click at [287, 215] on button "Continue" at bounding box center [285, 217] width 40 height 15
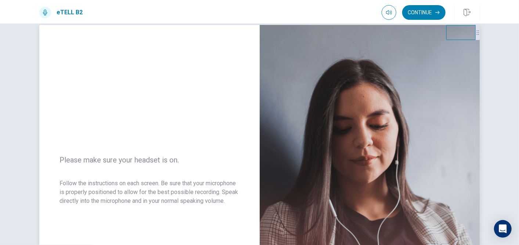
scroll to position [0, 0]
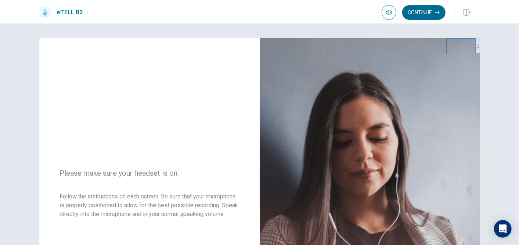
click at [426, 13] on button "Continue" at bounding box center [423, 12] width 43 height 15
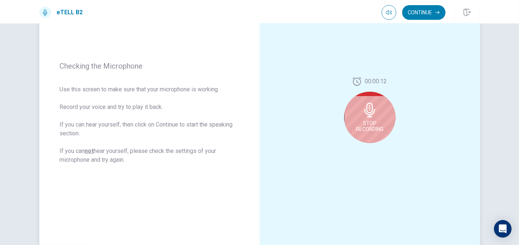
scroll to position [81, 0]
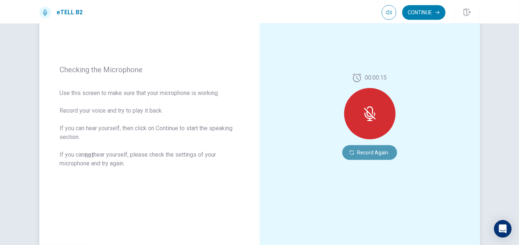
click at [362, 154] on button "Record Again" at bounding box center [369, 152] width 55 height 15
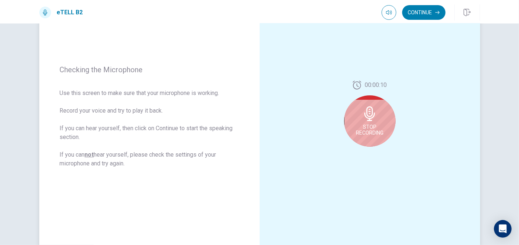
click at [359, 120] on div "Stop Recording" at bounding box center [369, 120] width 51 height 51
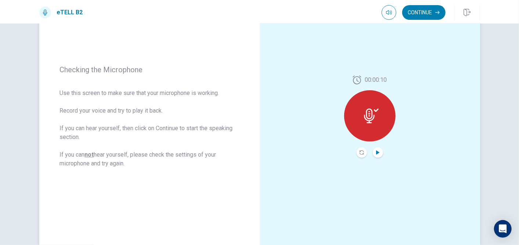
click at [376, 152] on icon "Play Audio" at bounding box center [377, 152] width 3 height 4
click at [360, 151] on icon "Record Again" at bounding box center [361, 152] width 4 height 4
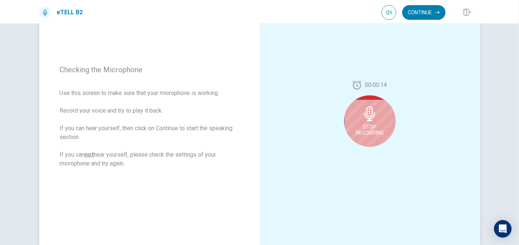
click at [369, 132] on span "Stop Recording" at bounding box center [370, 130] width 28 height 12
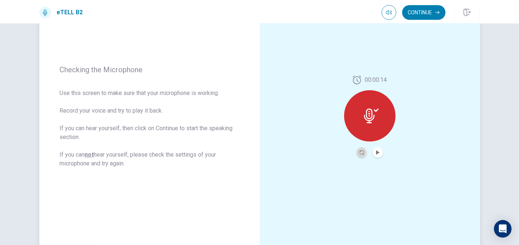
click at [363, 155] on button "Record Again" at bounding box center [361, 153] width 10 height 10
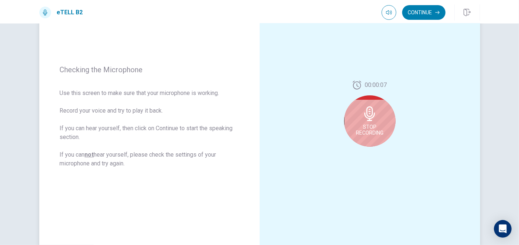
click at [364, 133] on span "Stop Recording" at bounding box center [370, 130] width 28 height 12
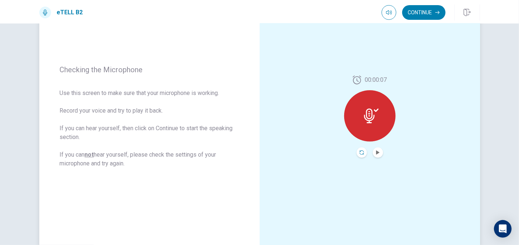
click at [359, 151] on icon "Record Again" at bounding box center [361, 152] width 4 height 4
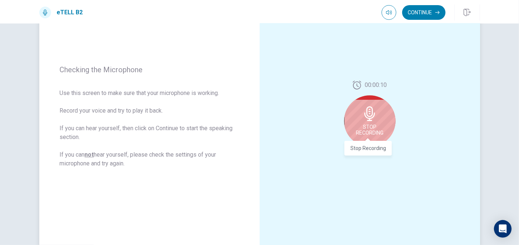
click at [365, 124] on span "Stop Recording" at bounding box center [370, 130] width 28 height 12
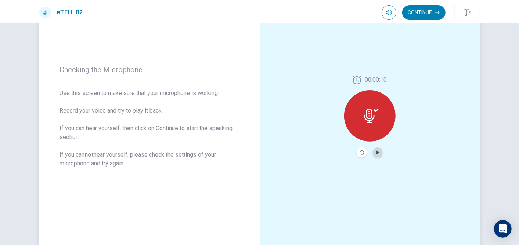
click at [376, 153] on icon "Play Audio" at bounding box center [377, 152] width 3 height 4
click at [427, 12] on button "Continue" at bounding box center [423, 12] width 43 height 15
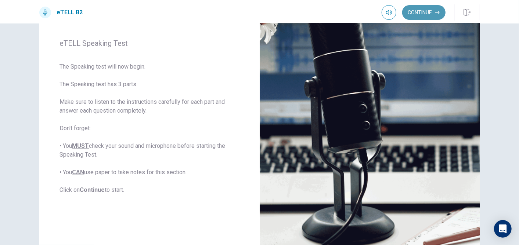
click at [430, 13] on button "Continue" at bounding box center [423, 12] width 43 height 15
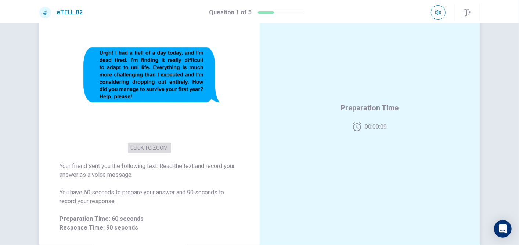
click at [157, 150] on button "CLICK TO ZOOM" at bounding box center [149, 148] width 43 height 10
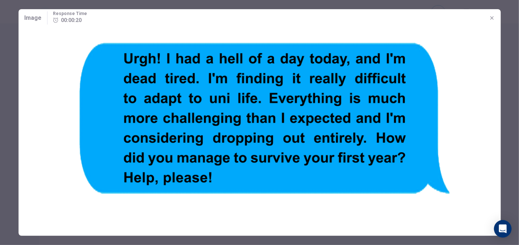
click at [357, 216] on img at bounding box center [259, 125] width 482 height 196
click at [356, 199] on img at bounding box center [259, 125] width 482 height 196
click at [34, 21] on span "Image" at bounding box center [32, 18] width 17 height 9
click at [32, 20] on span "Image" at bounding box center [32, 18] width 17 height 9
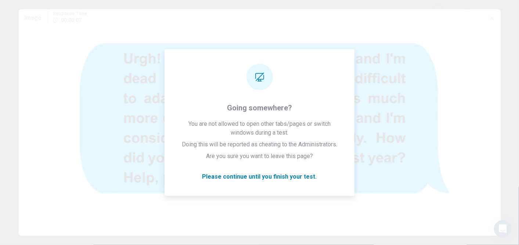
click at [386, 153] on img at bounding box center [259, 125] width 482 height 196
click at [394, 164] on img at bounding box center [259, 125] width 482 height 196
click at [392, 101] on img at bounding box center [259, 125] width 482 height 196
click at [385, 145] on img at bounding box center [259, 125] width 482 height 196
click at [146, 119] on img at bounding box center [259, 125] width 482 height 196
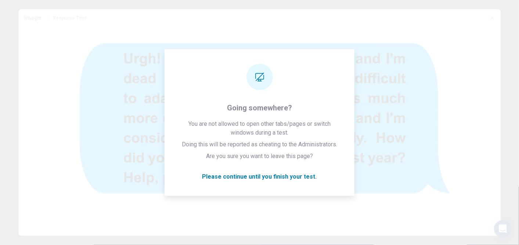
click at [276, 176] on img at bounding box center [259, 125] width 482 height 196
click at [255, 178] on img at bounding box center [259, 125] width 482 height 196
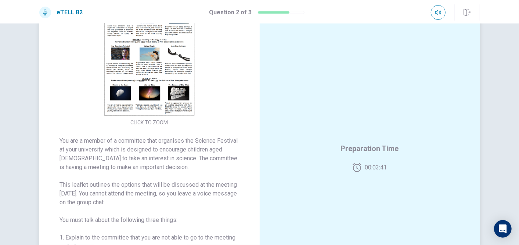
scroll to position [0, 0]
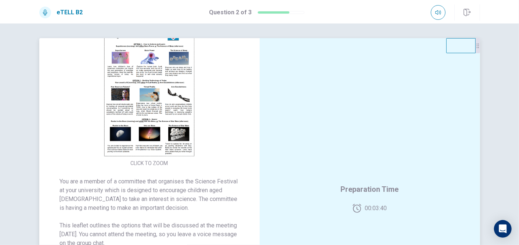
click at [160, 162] on button "CLICK TO ZOOM" at bounding box center [149, 163] width 43 height 10
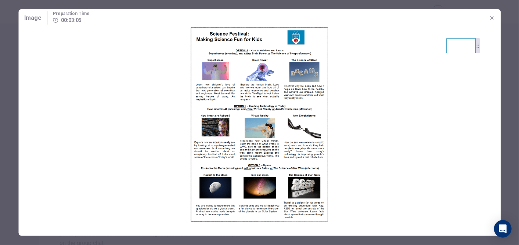
click at [305, 245] on html "This site uses cookies, as explained in our Privacy Policy . If you agree to th…" at bounding box center [259, 122] width 519 height 245
click at [492, 18] on icon "button" at bounding box center [491, 18] width 6 height 6
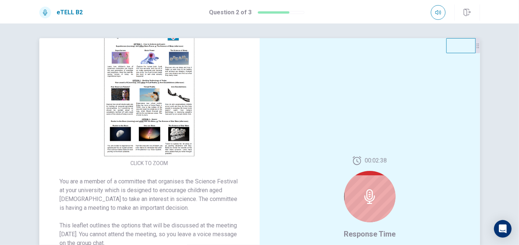
click at [131, 137] on img at bounding box center [149, 93] width 141 height 128
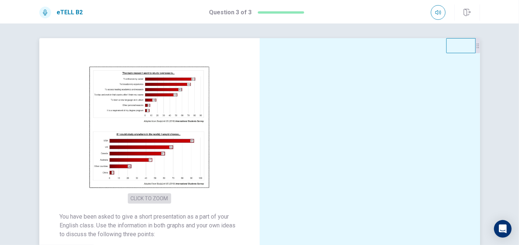
click at [154, 199] on button "CLICK TO ZOOM" at bounding box center [149, 198] width 43 height 10
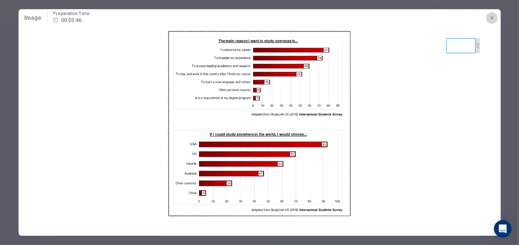
click at [491, 20] on icon "button" at bounding box center [491, 18] width 6 height 6
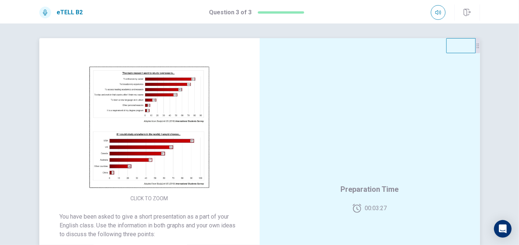
click at [194, 112] on img at bounding box center [149, 128] width 141 height 128
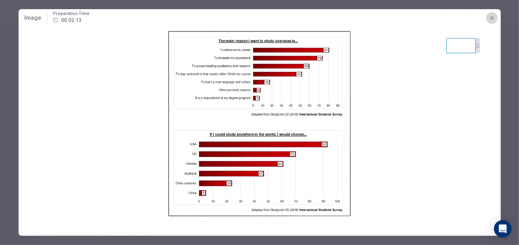
click at [492, 17] on icon "button" at bounding box center [491, 18] width 6 height 6
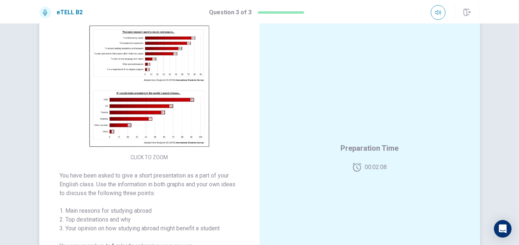
scroll to position [41, 0]
click at [194, 83] on img at bounding box center [149, 87] width 141 height 128
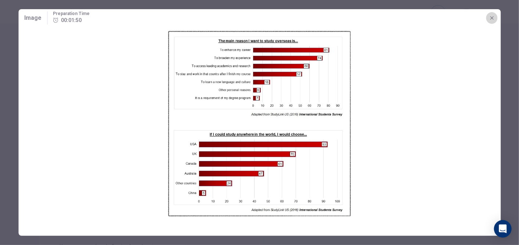
click at [494, 15] on icon "button" at bounding box center [491, 18] width 6 height 6
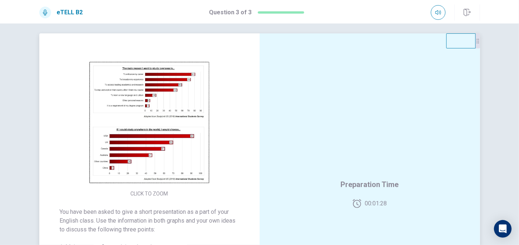
scroll to position [0, 0]
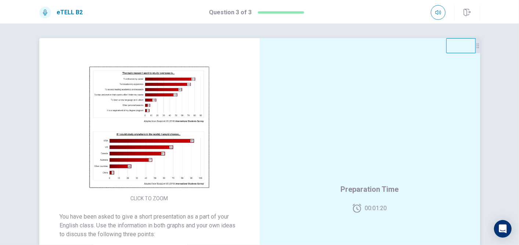
click at [128, 130] on img at bounding box center [149, 128] width 141 height 128
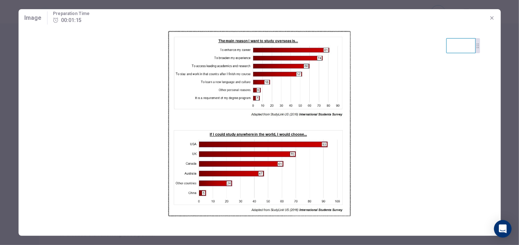
click at [490, 19] on icon "button" at bounding box center [491, 17] width 3 height 3
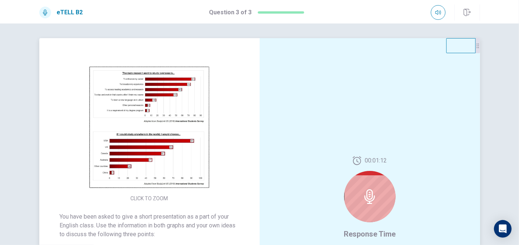
click at [400, 145] on div "00:01:12 Response Time" at bounding box center [369, 198] width 220 height 320
click at [371, 195] on icon at bounding box center [369, 196] width 15 height 15
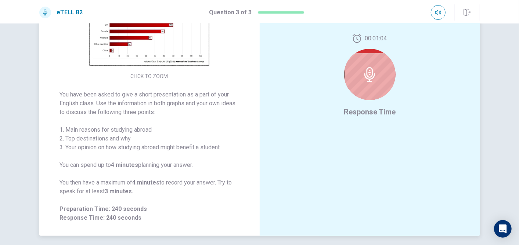
scroll to position [41, 0]
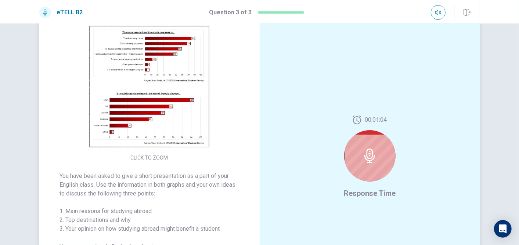
click at [367, 158] on icon at bounding box center [369, 156] width 11 height 15
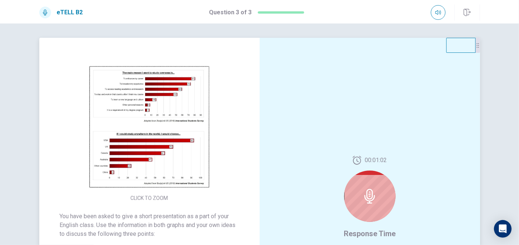
scroll to position [0, 0]
click at [172, 112] on img at bounding box center [149, 128] width 141 height 128
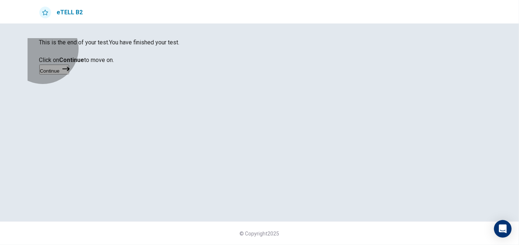
click at [69, 74] on button "Continue" at bounding box center [54, 70] width 30 height 10
